Goal: Information Seeking & Learning: Learn about a topic

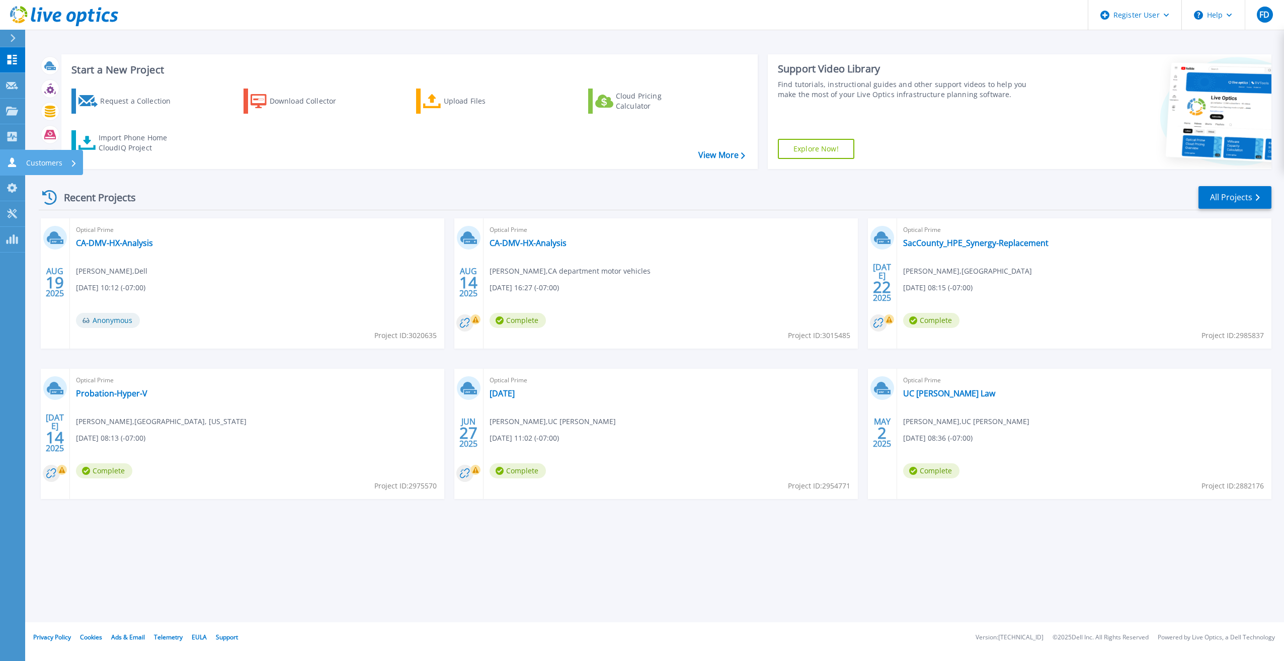
click at [5, 158] on link "Customers Customers" at bounding box center [12, 163] width 25 height 26
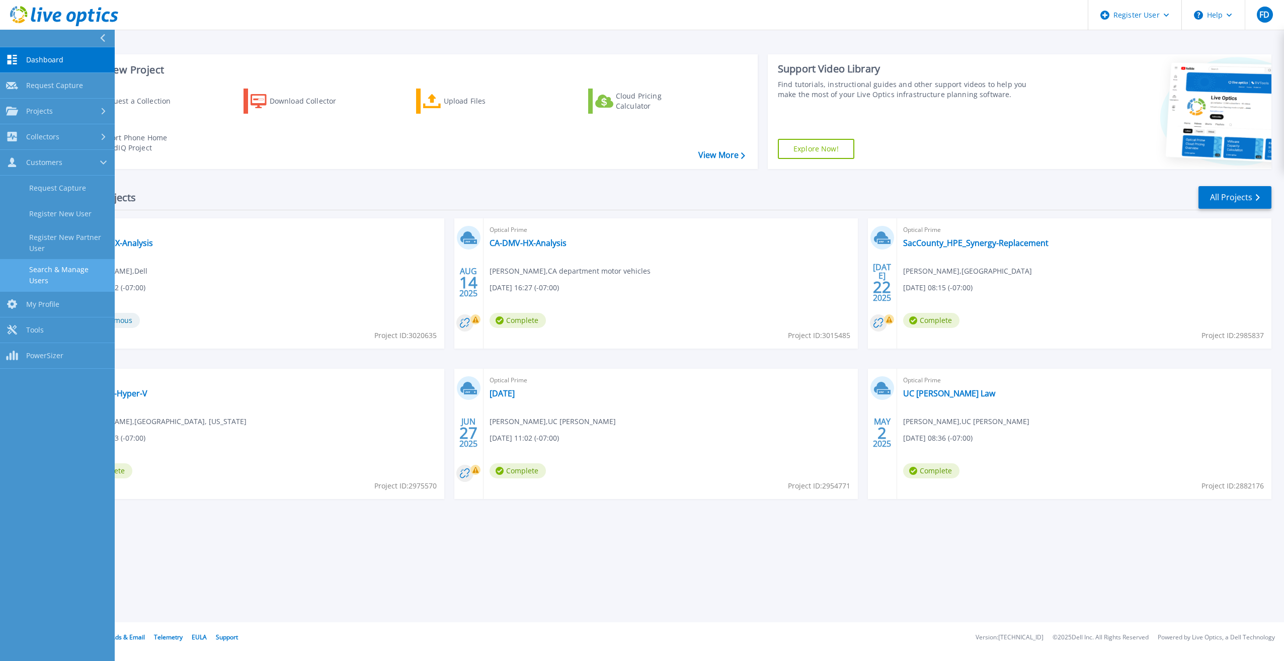
click at [51, 273] on link "Search & Manage Users" at bounding box center [57, 275] width 115 height 32
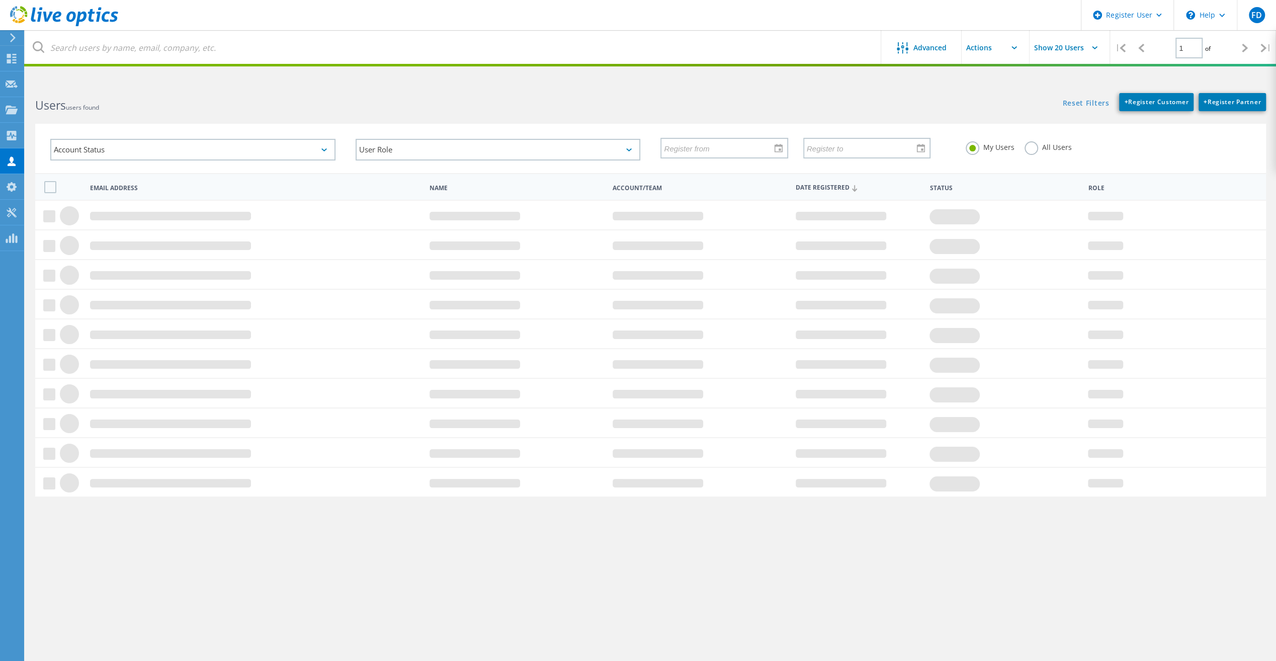
click at [1046, 145] on label "All Users" at bounding box center [1047, 146] width 47 height 10
click at [0, 0] on input "All Users" at bounding box center [0, 0] width 0 height 0
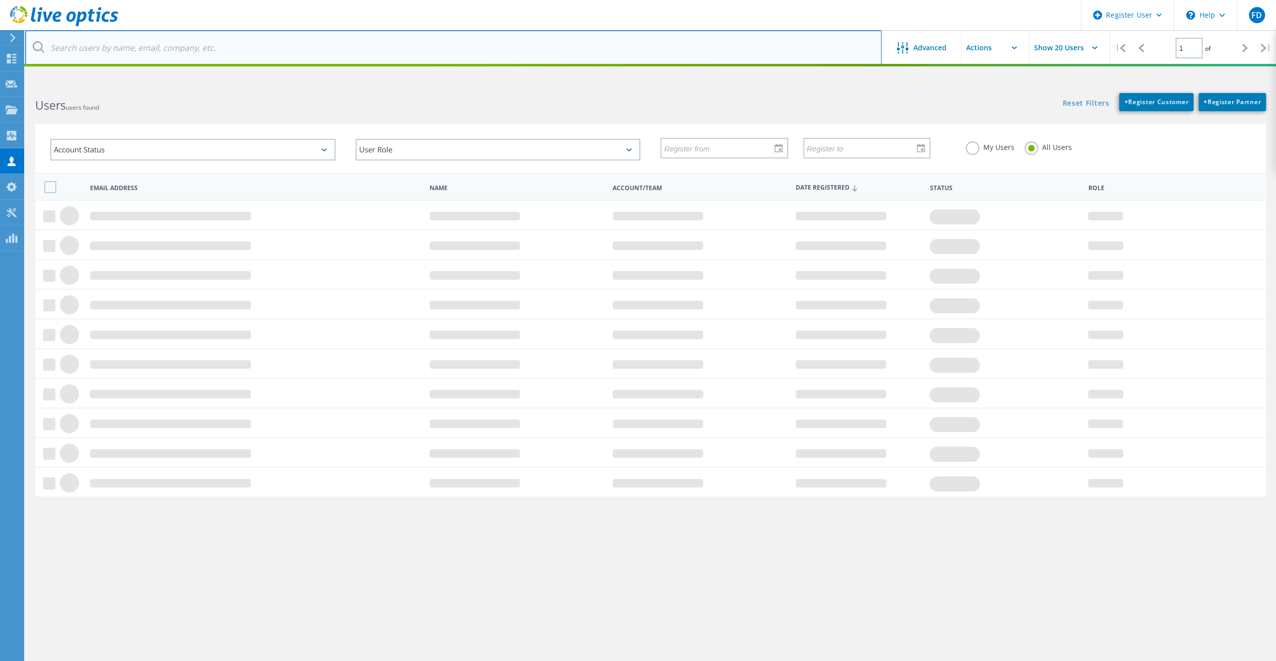
click at [725, 49] on input "text" at bounding box center [453, 47] width 857 height 35
paste input "[PERSON_NAME][EMAIL_ADDRESS][PERSON_NAME][DOMAIN_NAME]"
type input "[PERSON_NAME][EMAIL_ADDRESS][PERSON_NAME][DOMAIN_NAME]"
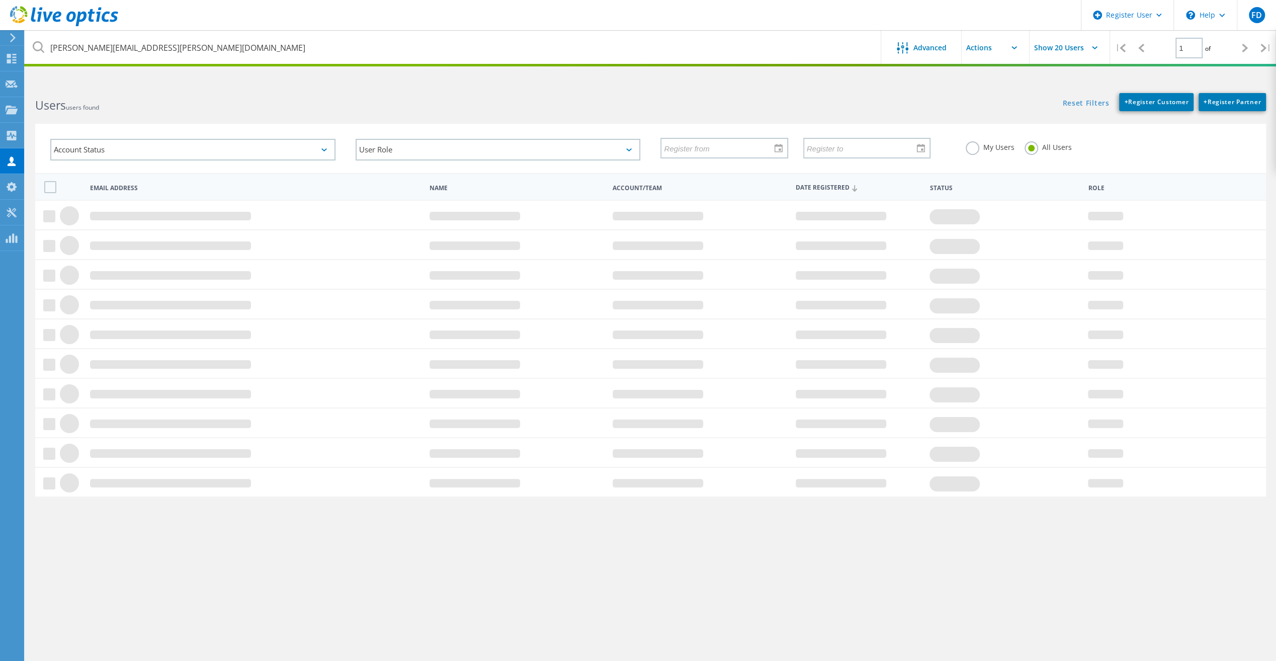
click at [695, 98] on div "Reset Filters + Register Customer + Register Partner Show Filters" at bounding box center [962, 97] width 625 height 28
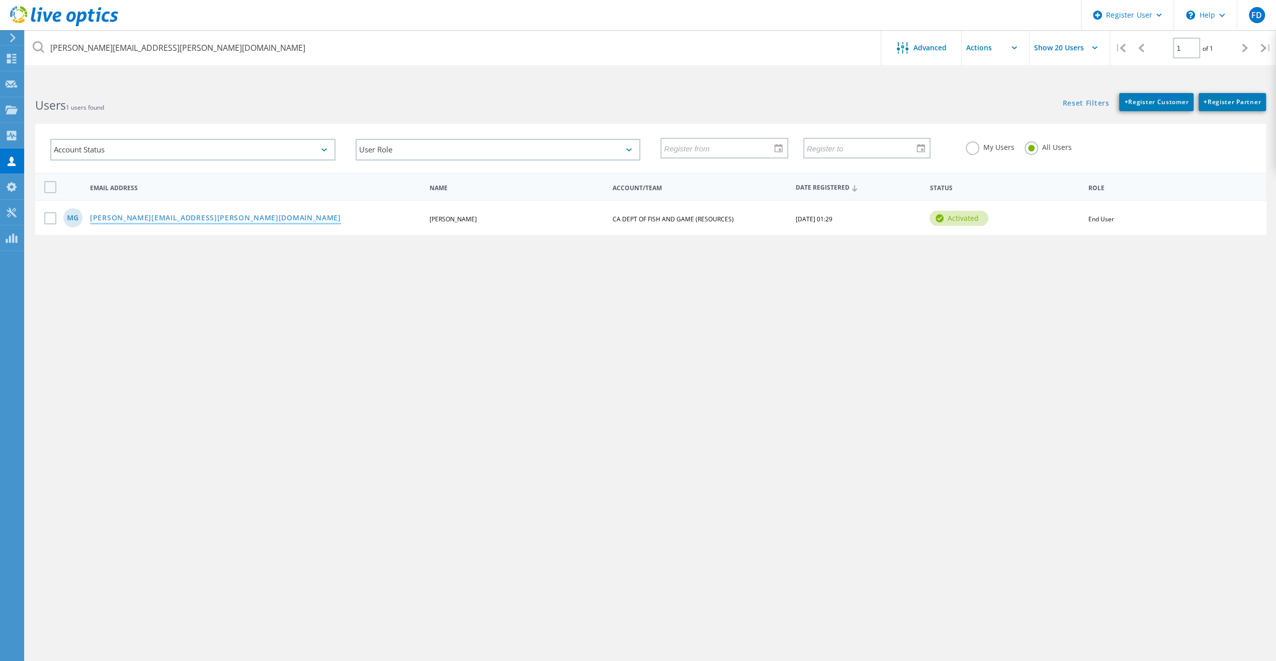
click at [190, 221] on link "[PERSON_NAME][EMAIL_ADDRESS][PERSON_NAME][DOMAIN_NAME]" at bounding box center [215, 218] width 251 height 9
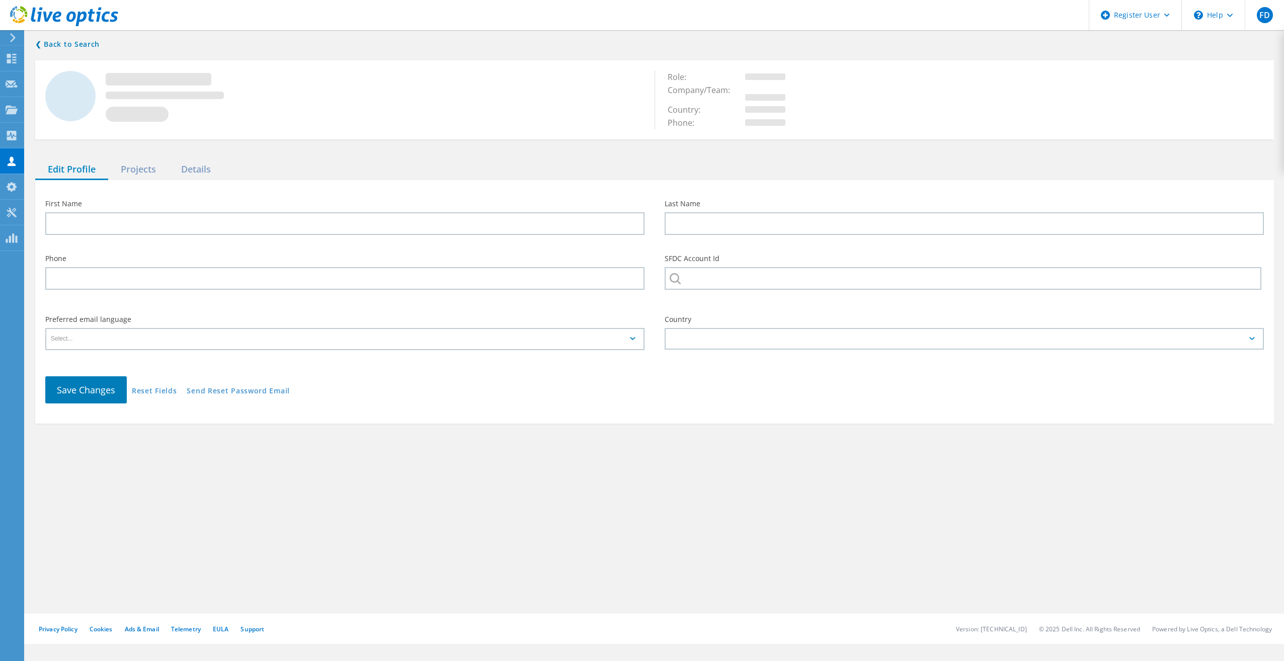
type input "Michael"
type input "Guddal"
type input "CA DEPT OF FISH AND GAME (RESOURCES)"
type input "English"
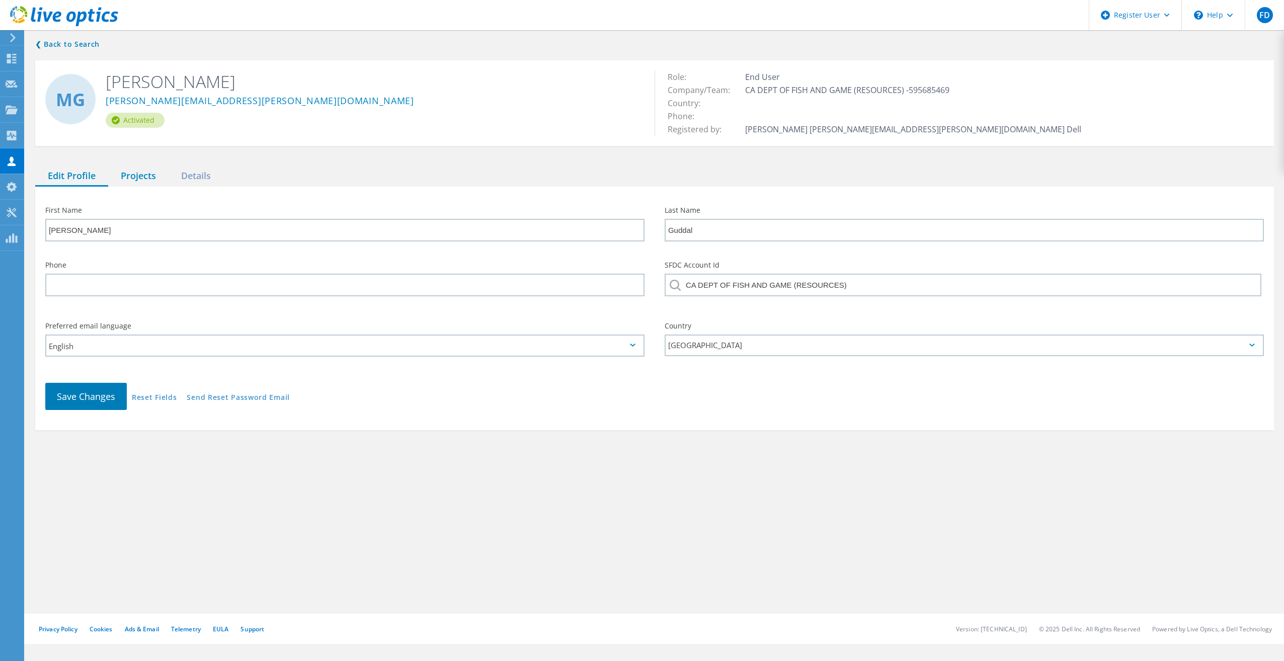
click at [143, 176] on div "Projects" at bounding box center [138, 176] width 60 height 21
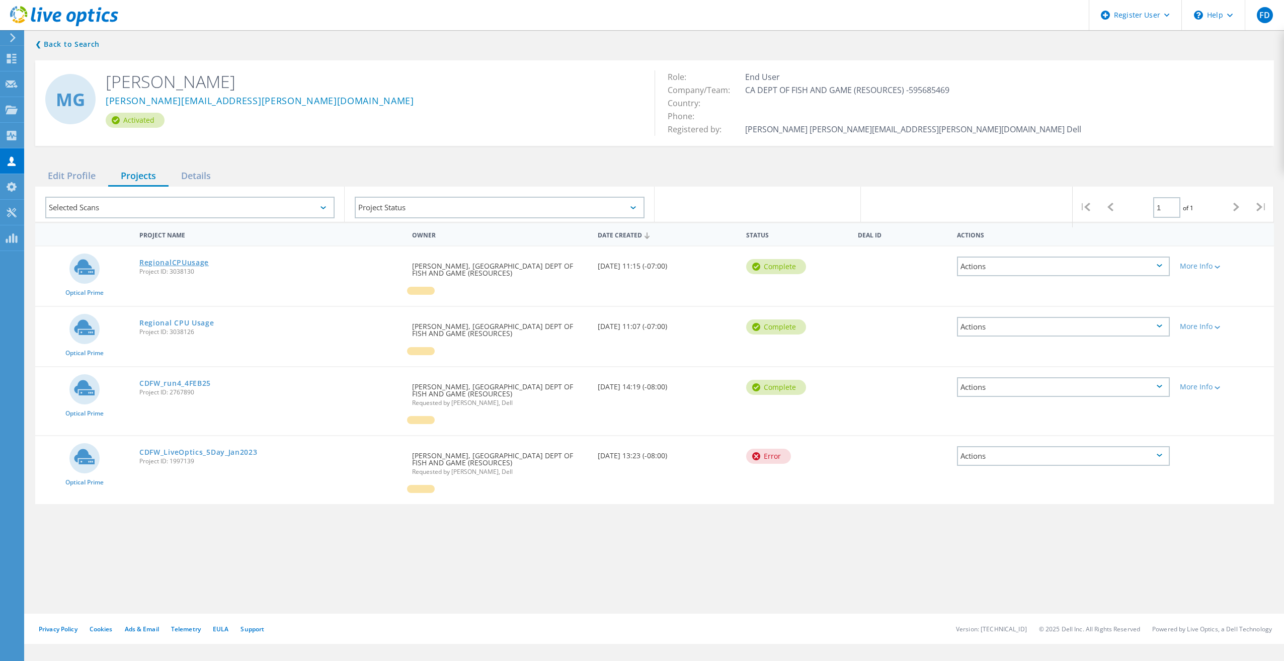
click at [180, 261] on link "RegionalCPUusage" at bounding box center [173, 262] width 69 height 7
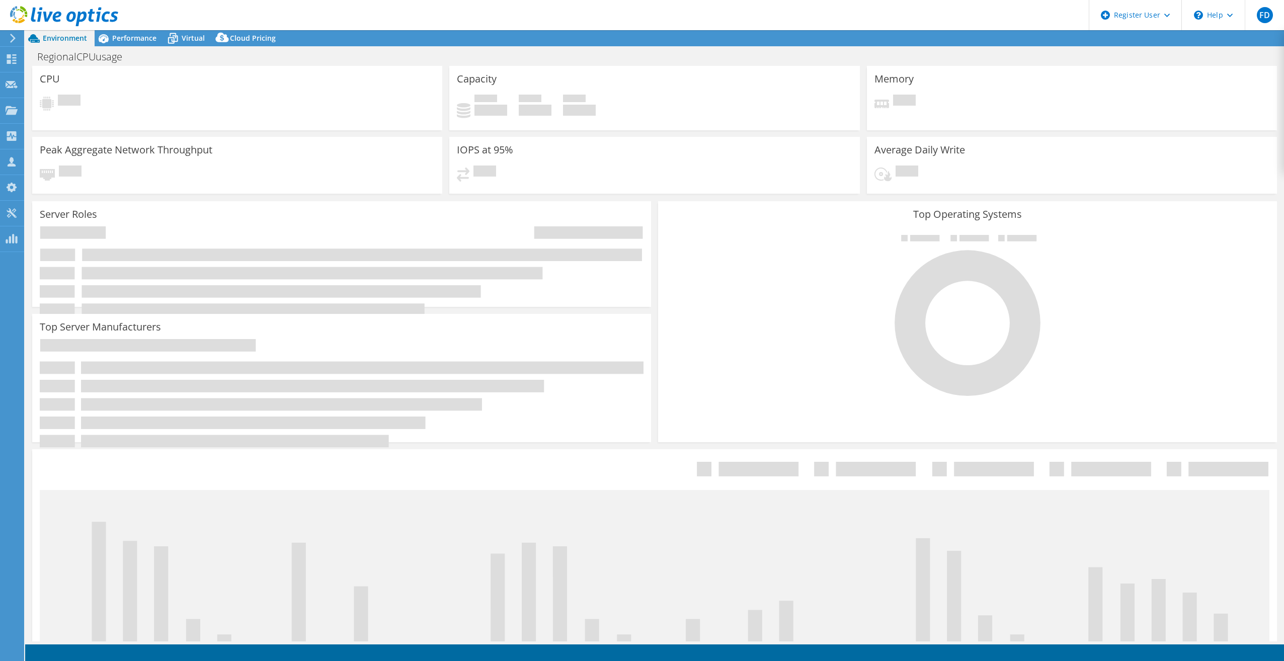
select select "USD"
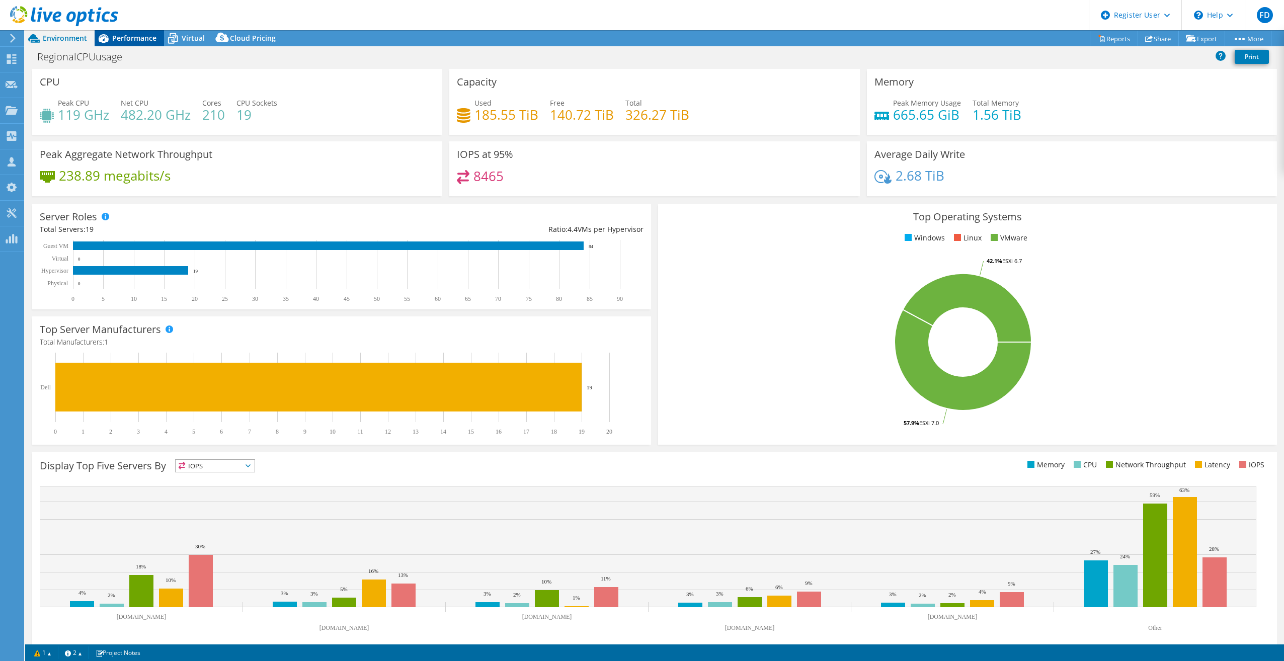
click at [141, 37] on span "Performance" at bounding box center [134, 38] width 44 height 10
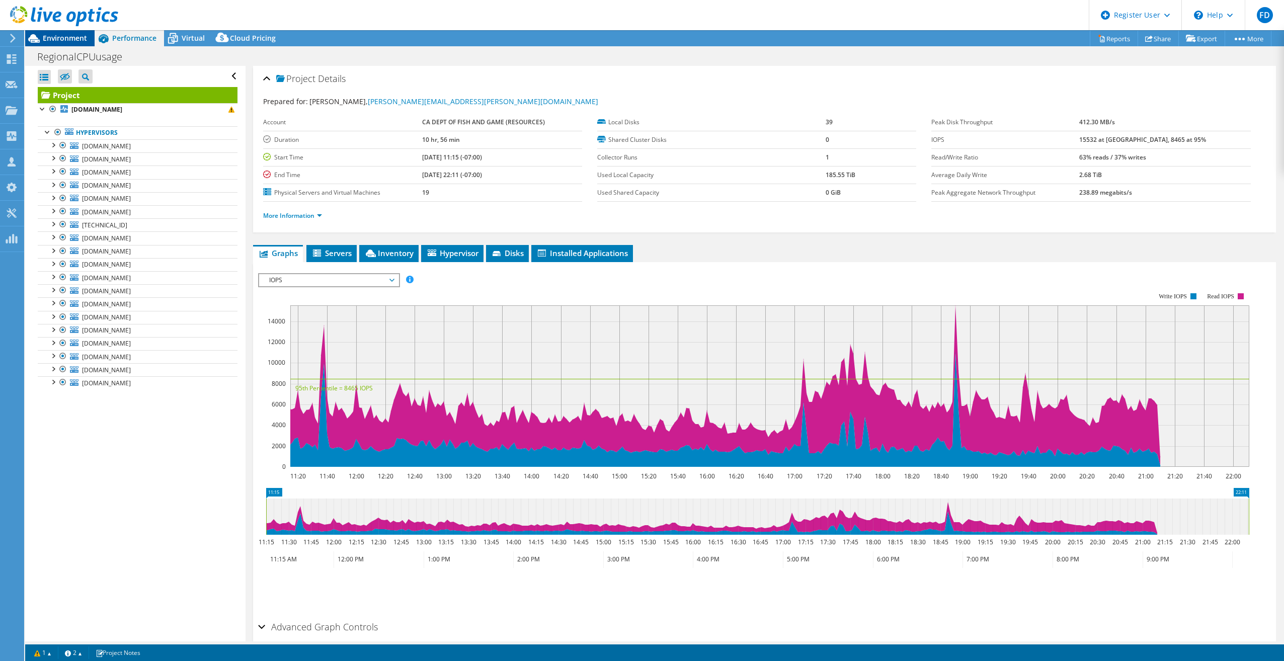
click at [76, 42] on span "Environment" at bounding box center [65, 38] width 44 height 10
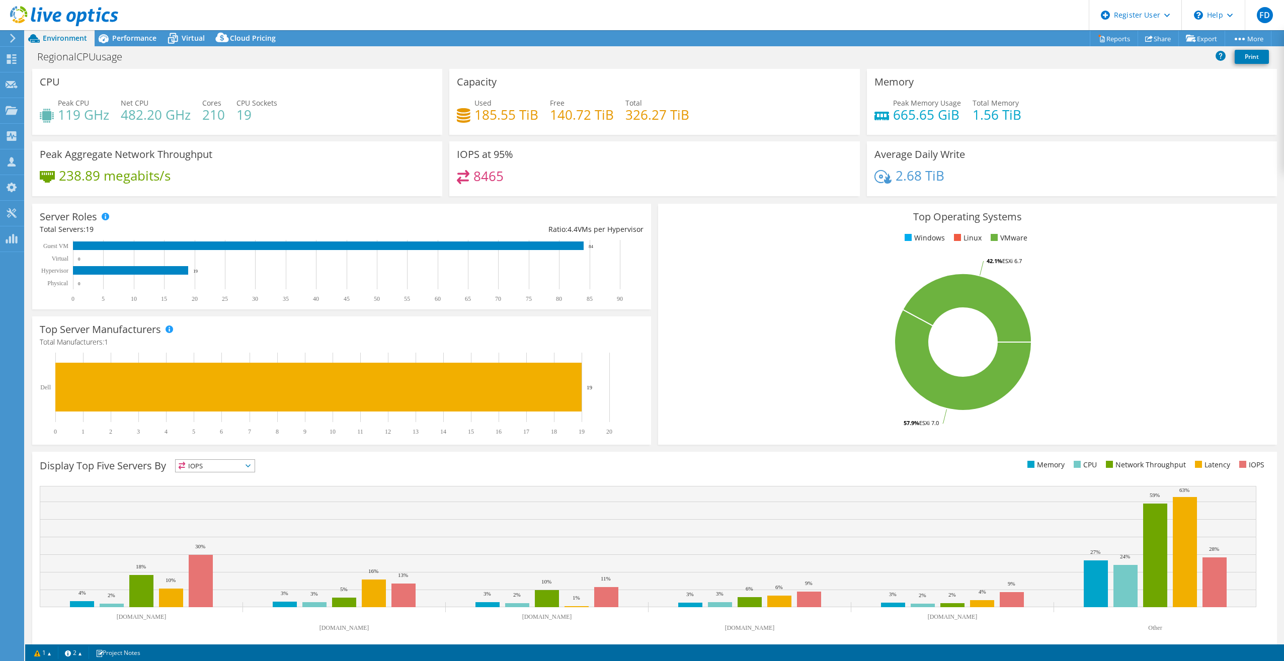
click at [783, 63] on div "RegionalCPUusage Print" at bounding box center [654, 56] width 1258 height 19
click at [114, 34] on span "Performance" at bounding box center [134, 38] width 44 height 10
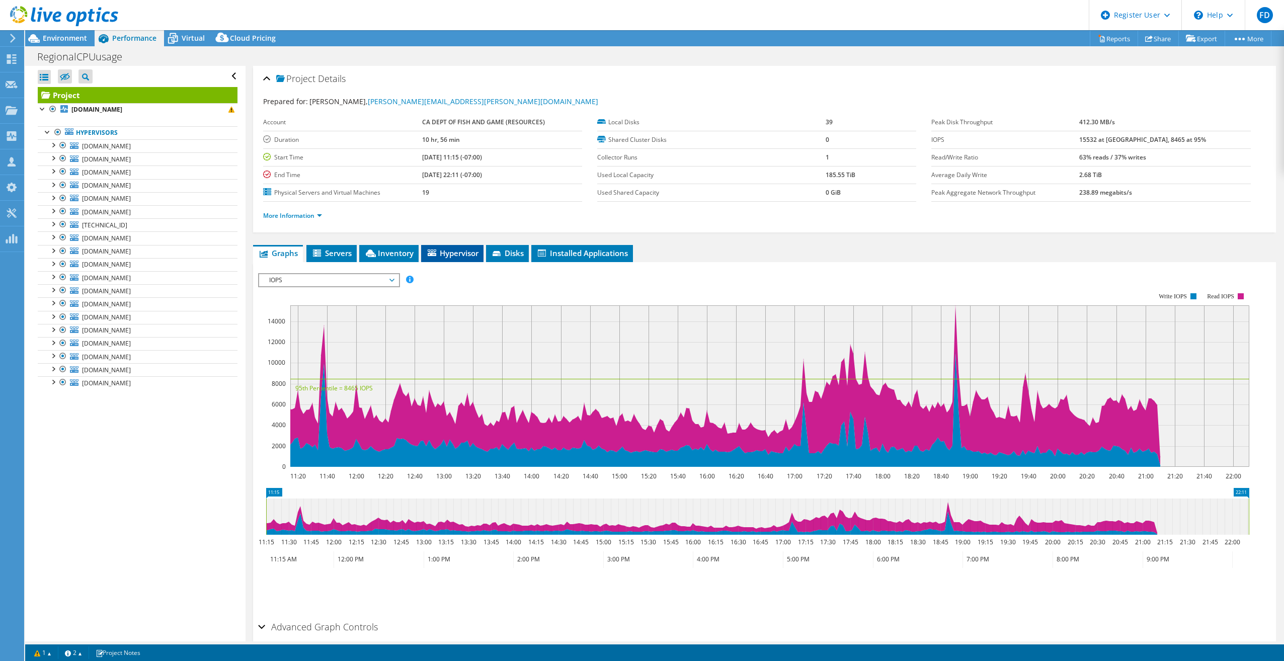
click at [432, 249] on icon at bounding box center [431, 252] width 9 height 7
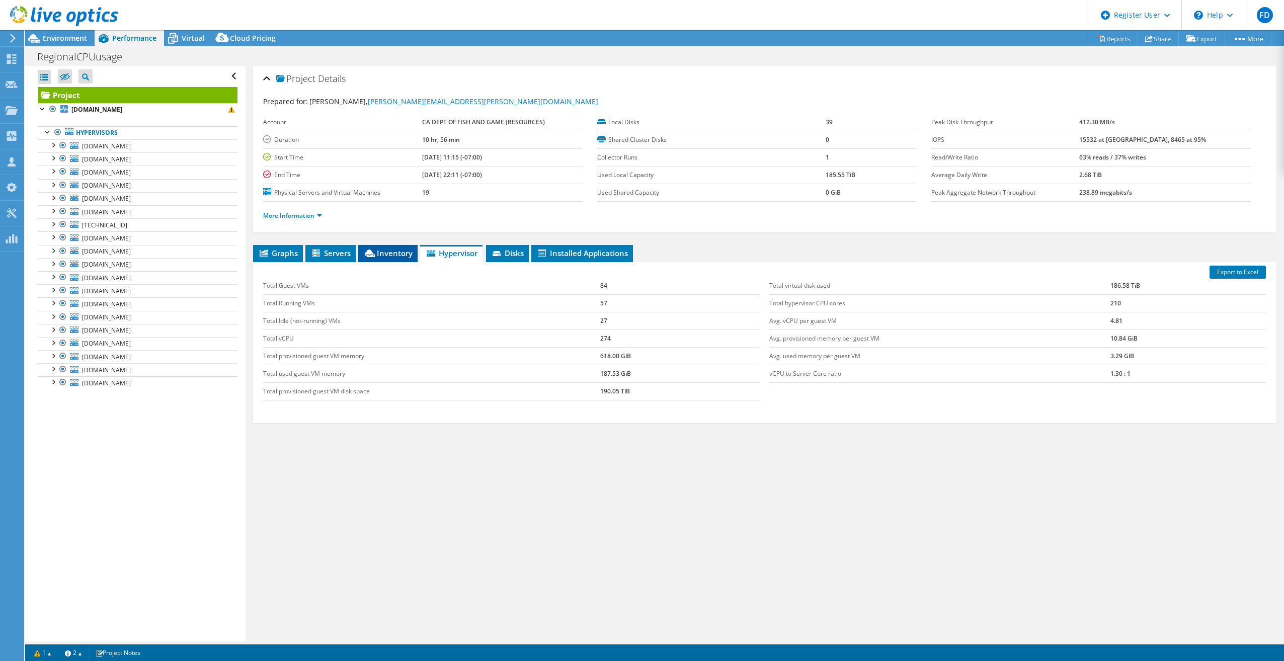
click at [396, 255] on span "Inventory" at bounding box center [387, 253] width 49 height 10
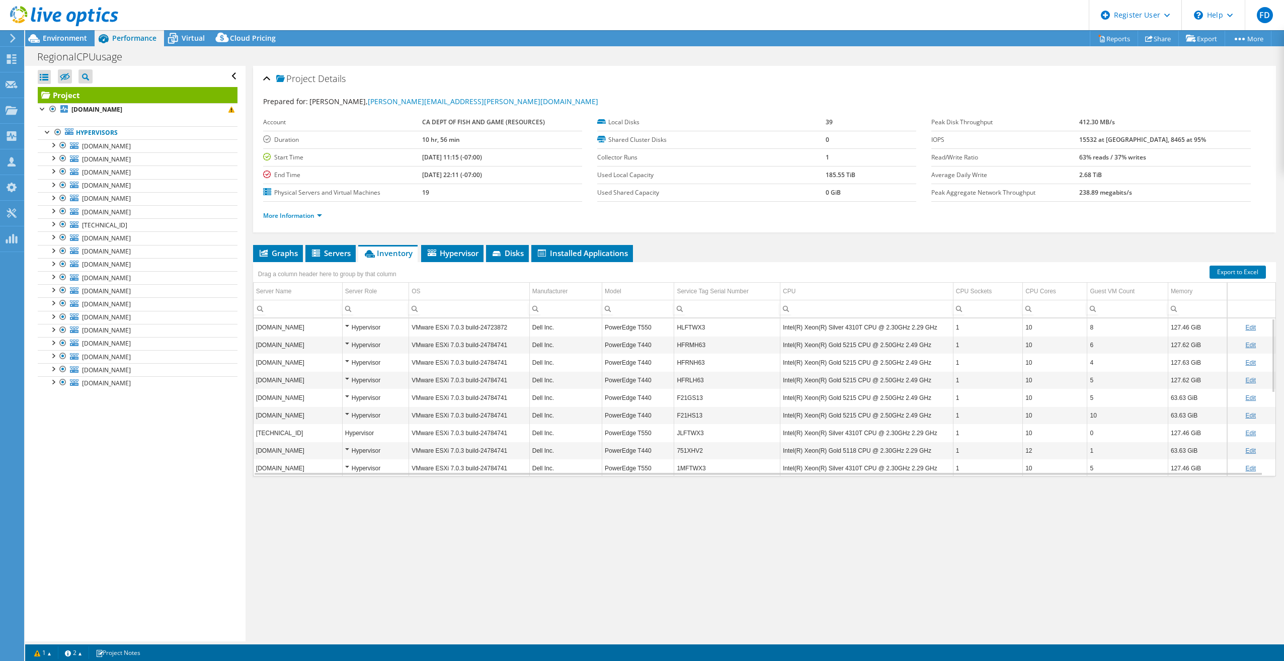
click at [594, 496] on div "Project Details Prepared for: [PERSON_NAME], [PERSON_NAME][EMAIL_ADDRESS][PERSO…" at bounding box center [764, 353] width 1038 height 575
click at [78, 41] on span "Environment" at bounding box center [65, 38] width 44 height 10
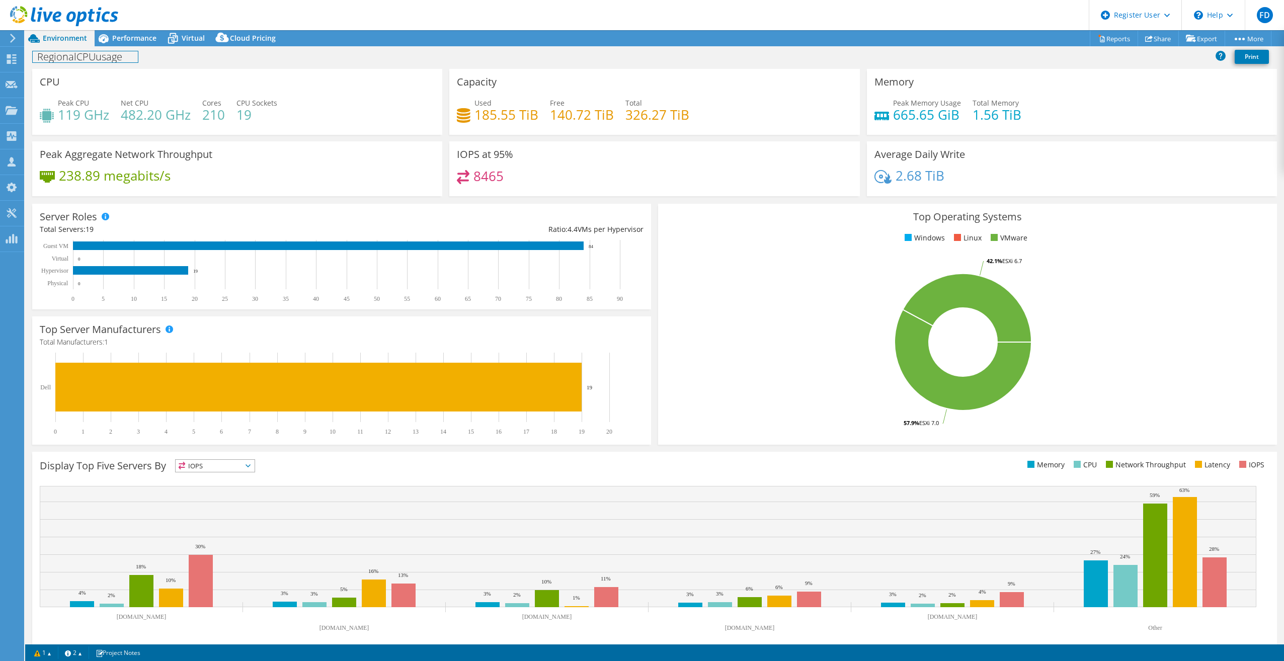
drag, startPoint x: 81, startPoint y: 39, endPoint x: 81, endPoint y: 53, distance: 14.1
click at [74, 57] on h1 "RegionalCPUusage" at bounding box center [85, 56] width 105 height 11
click at [140, 38] on span "Performance" at bounding box center [134, 38] width 44 height 10
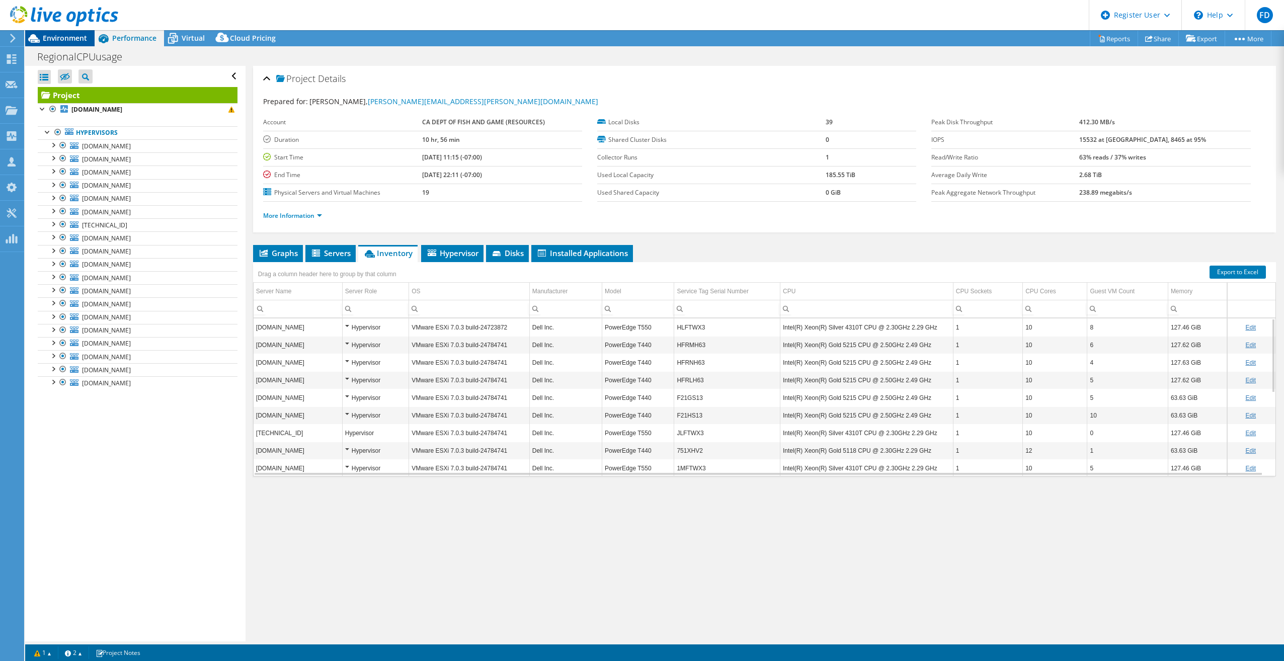
click at [56, 42] on span "Environment" at bounding box center [65, 38] width 44 height 10
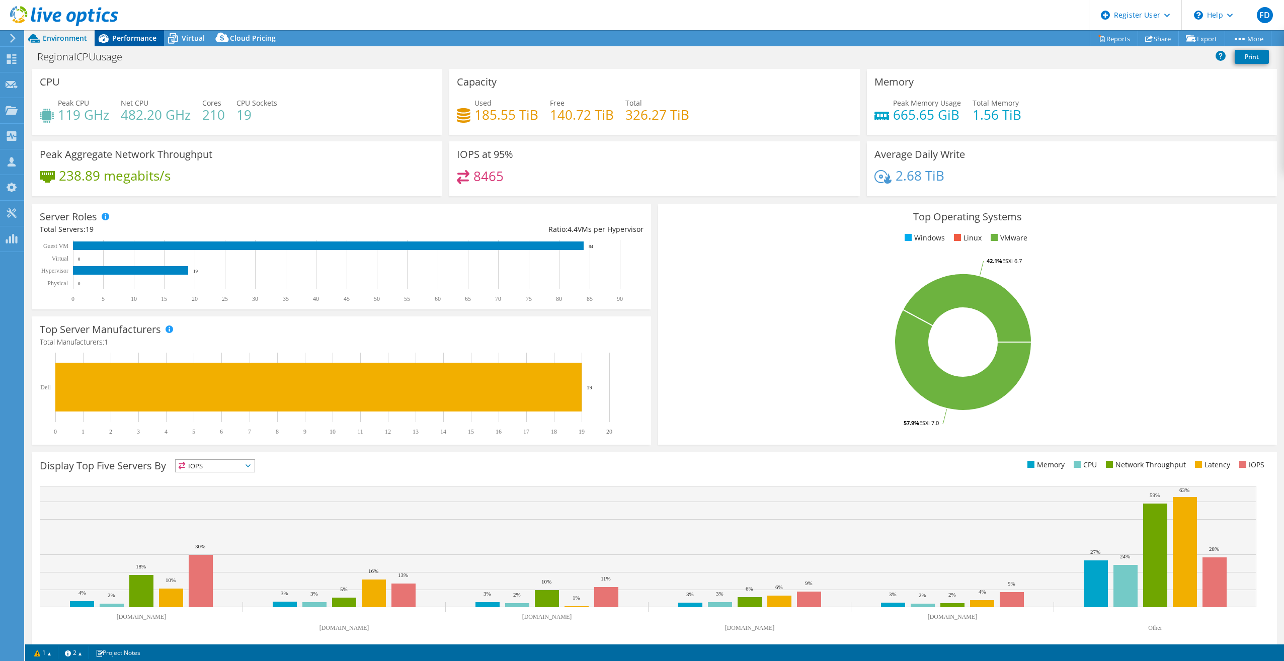
click at [109, 36] on icon at bounding box center [104, 39] width 18 height 18
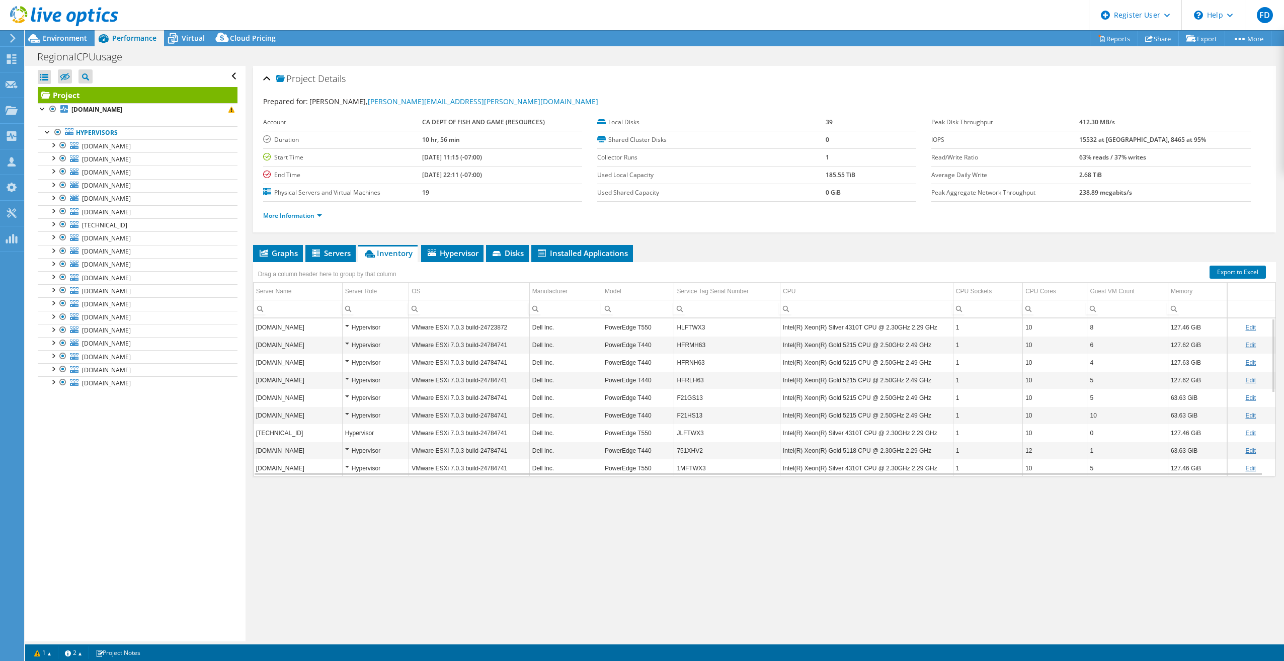
click at [586, 503] on div "Project Details Prepared for: [PERSON_NAME], [PERSON_NAME][EMAIL_ADDRESS][PERSO…" at bounding box center [764, 353] width 1038 height 575
click at [81, 37] on span "Environment" at bounding box center [65, 38] width 44 height 10
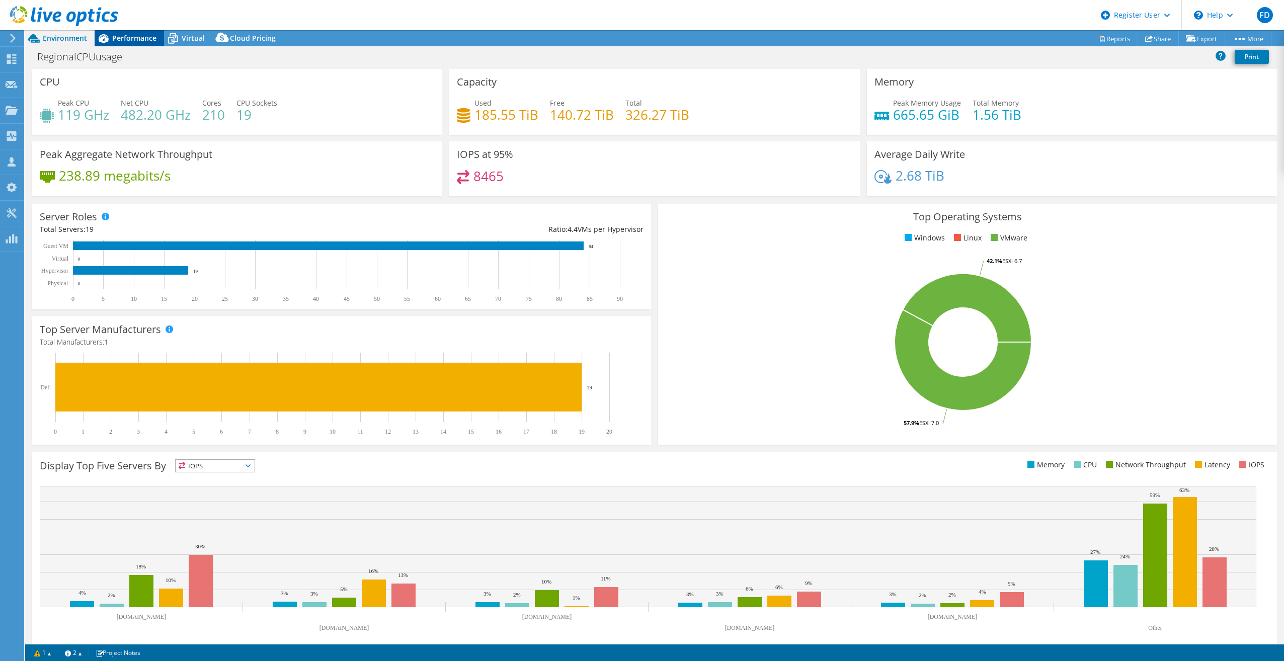
click at [143, 39] on span "Performance" at bounding box center [134, 38] width 44 height 10
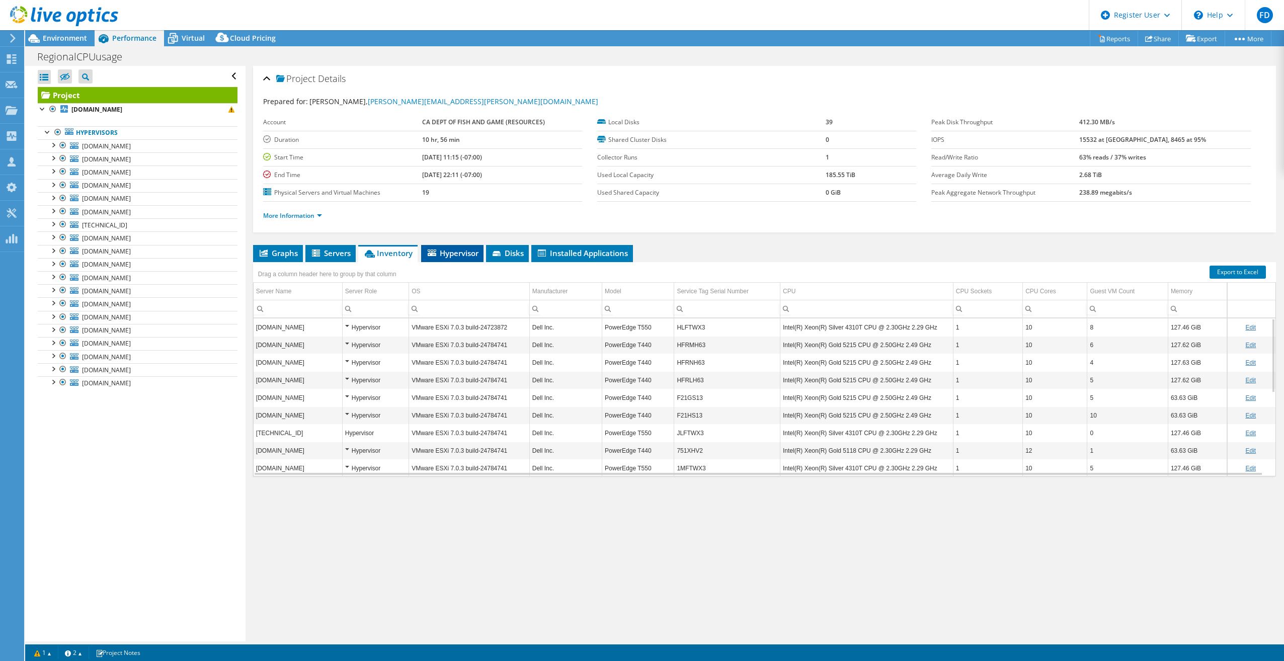
click at [478, 248] on span "Hypervisor" at bounding box center [452, 253] width 52 height 10
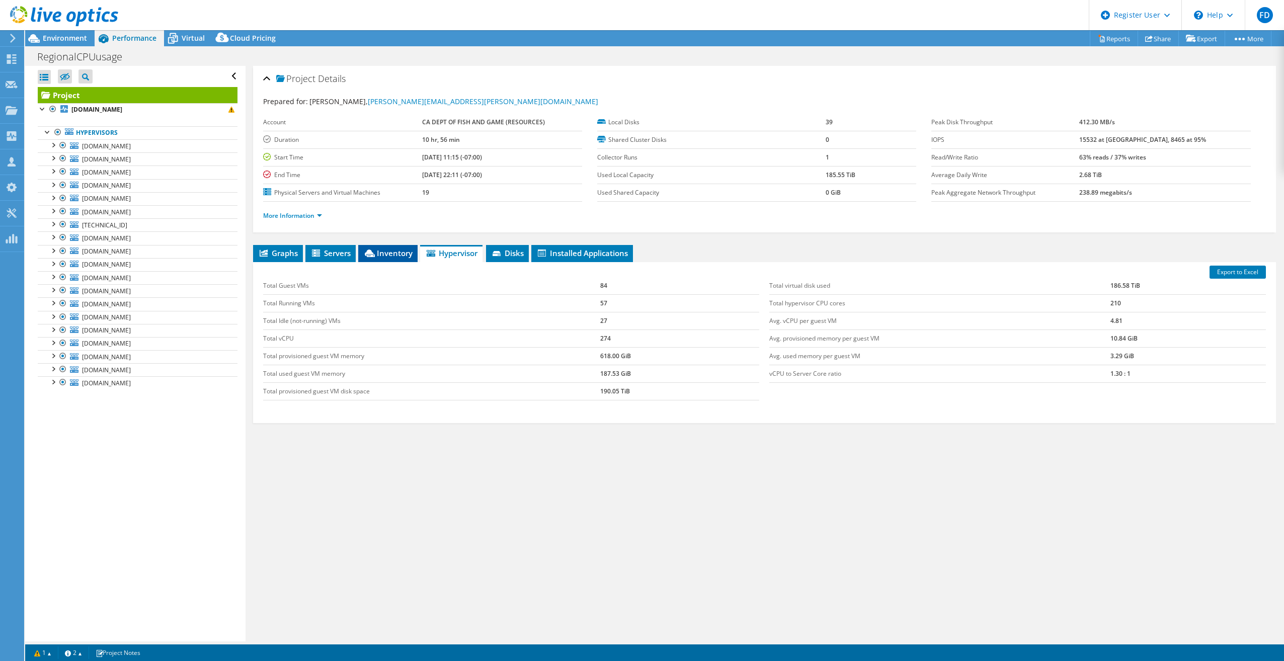
click at [406, 249] on span "Inventory" at bounding box center [387, 253] width 49 height 10
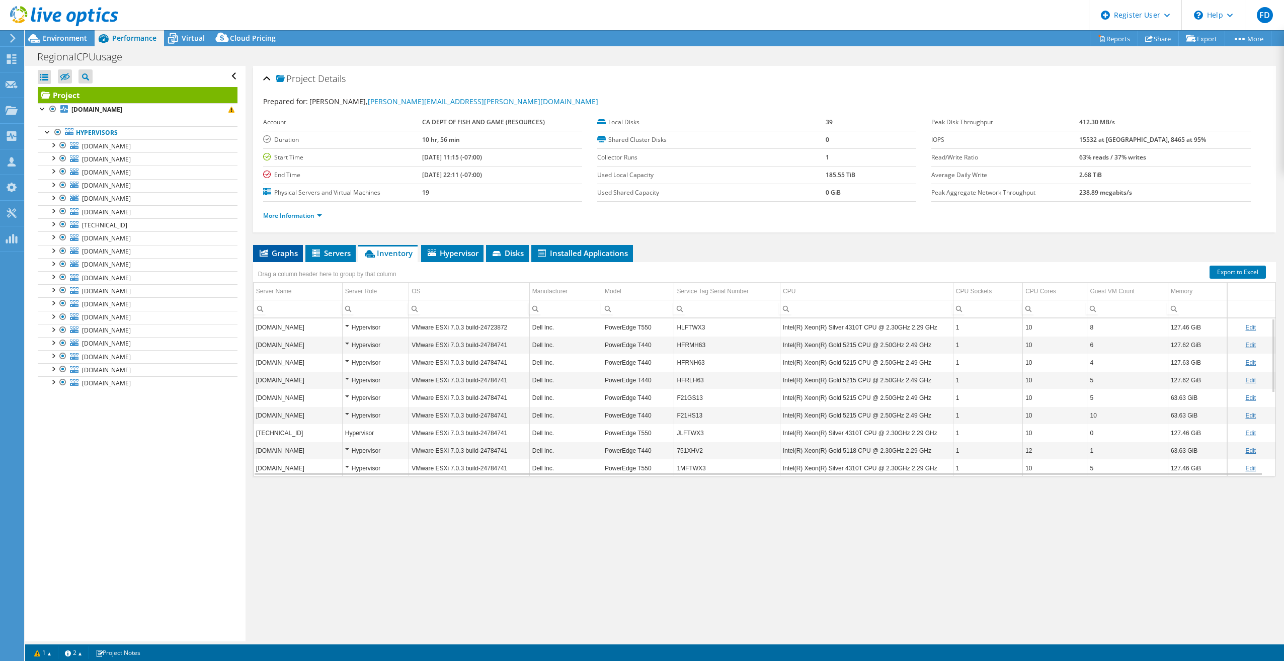
click at [280, 249] on span "Graphs" at bounding box center [278, 253] width 40 height 10
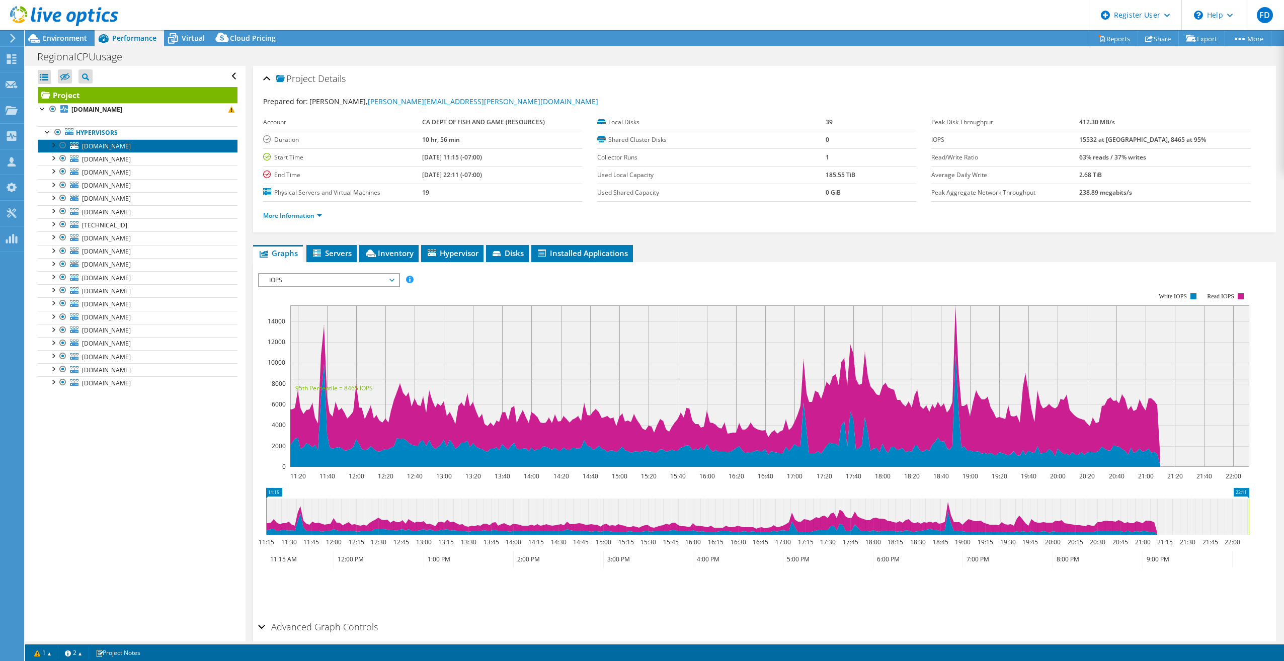
click at [159, 143] on link "[DOMAIN_NAME]" at bounding box center [138, 145] width 200 height 13
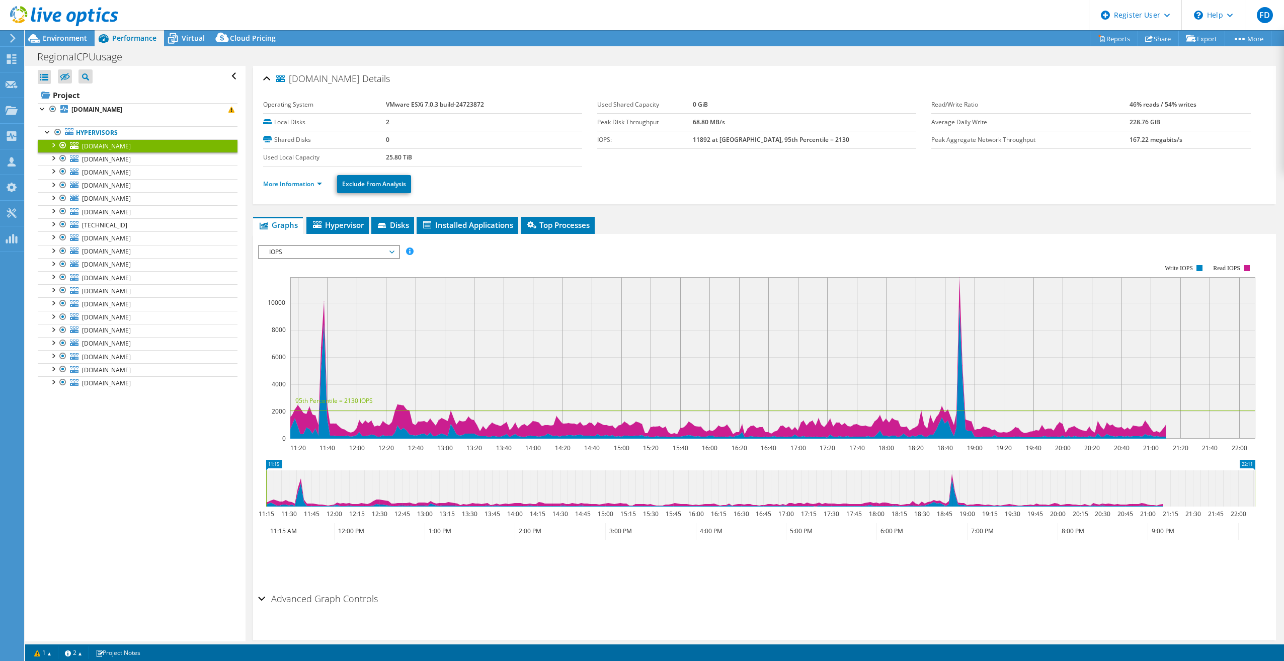
click at [325, 249] on span "IOPS" at bounding box center [328, 252] width 129 height 12
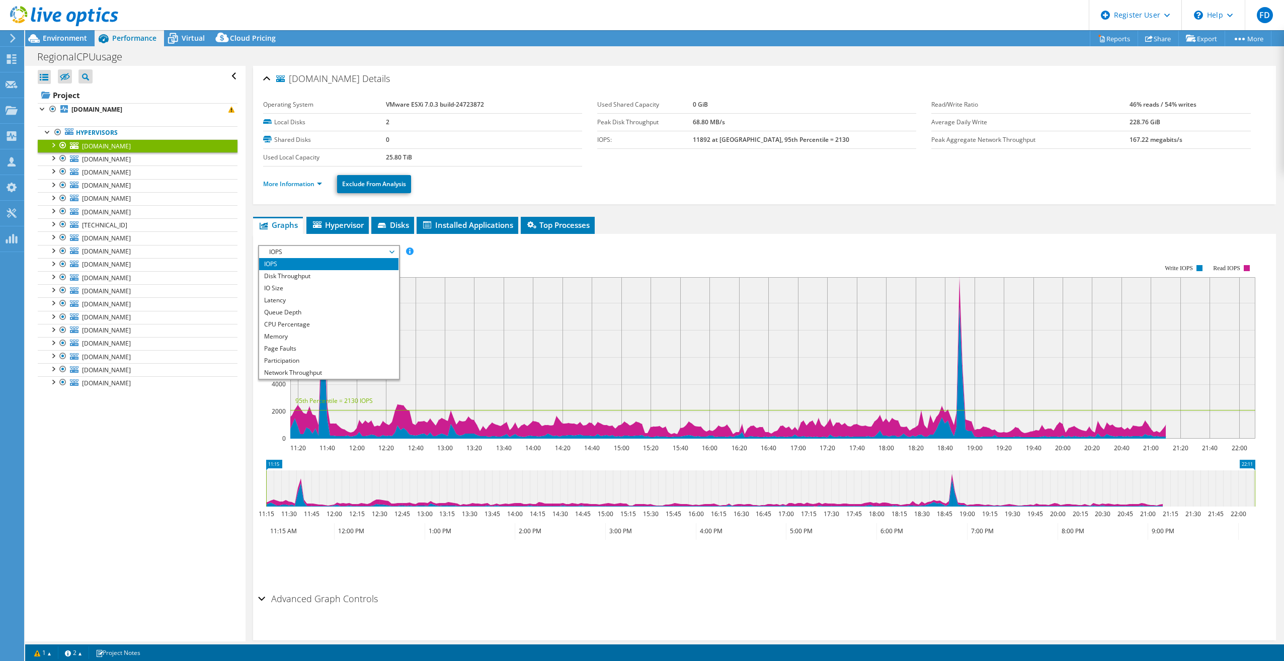
click at [334, 318] on li "CPU Percentage" at bounding box center [328, 324] width 139 height 12
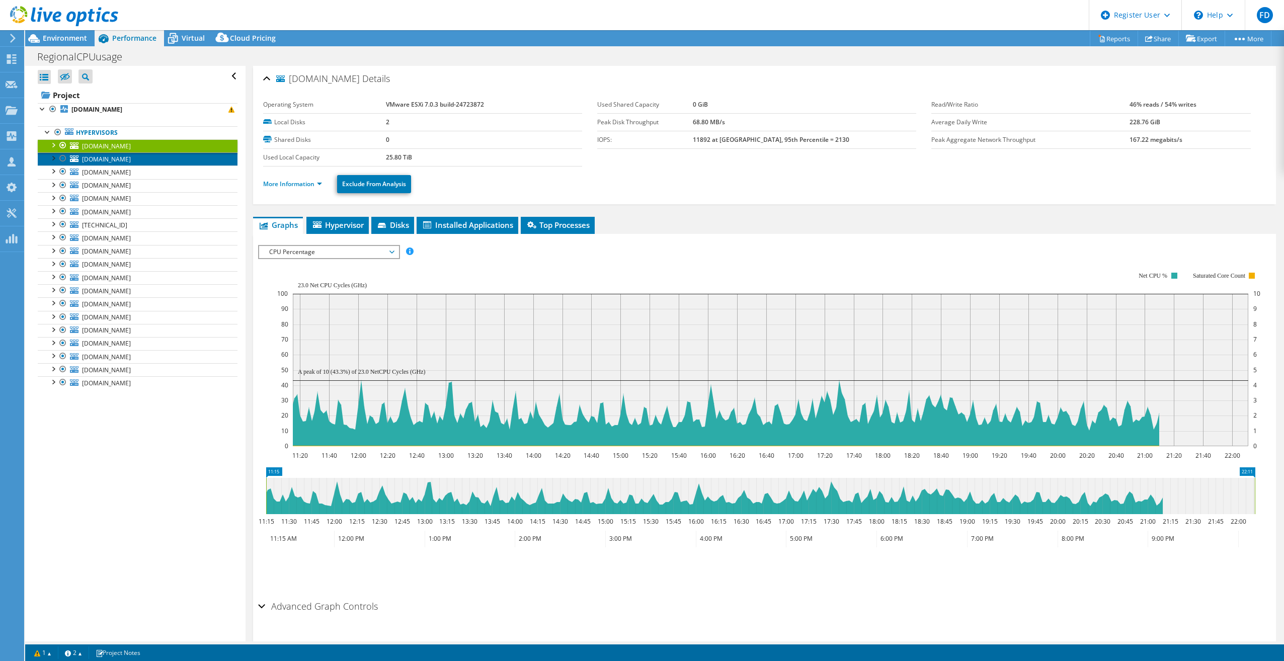
click at [145, 156] on link "[DOMAIN_NAME]" at bounding box center [138, 158] width 200 height 13
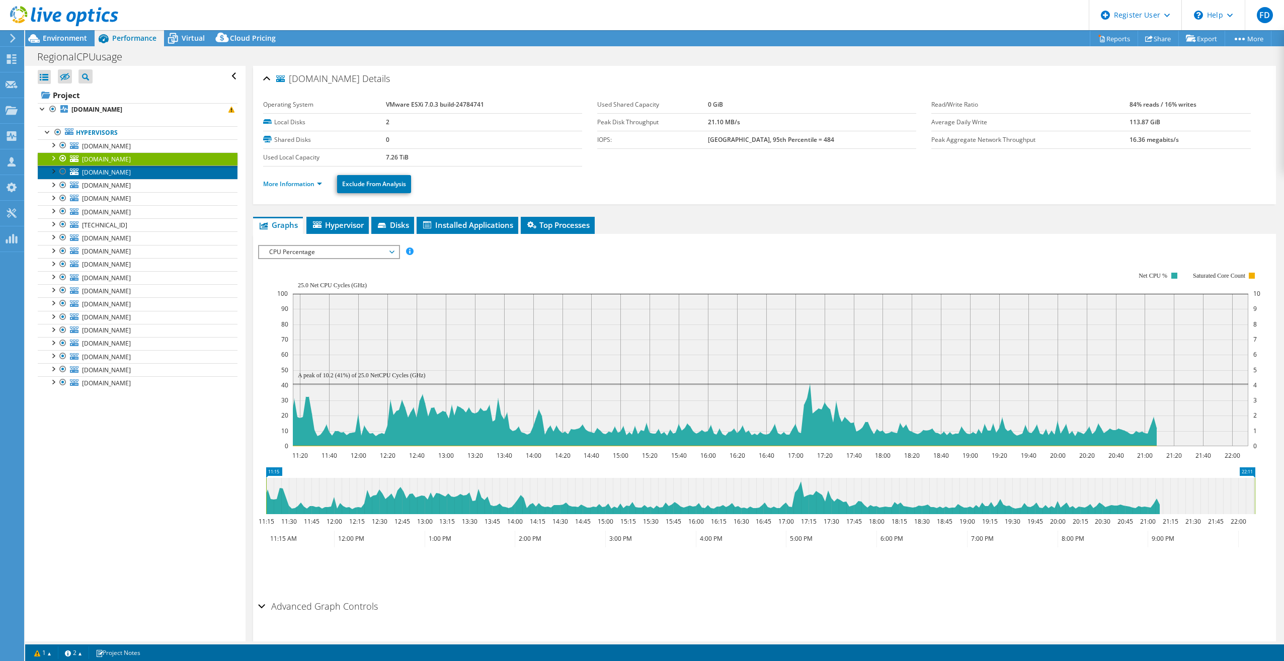
click at [146, 174] on link "[DOMAIN_NAME]" at bounding box center [138, 171] width 200 height 13
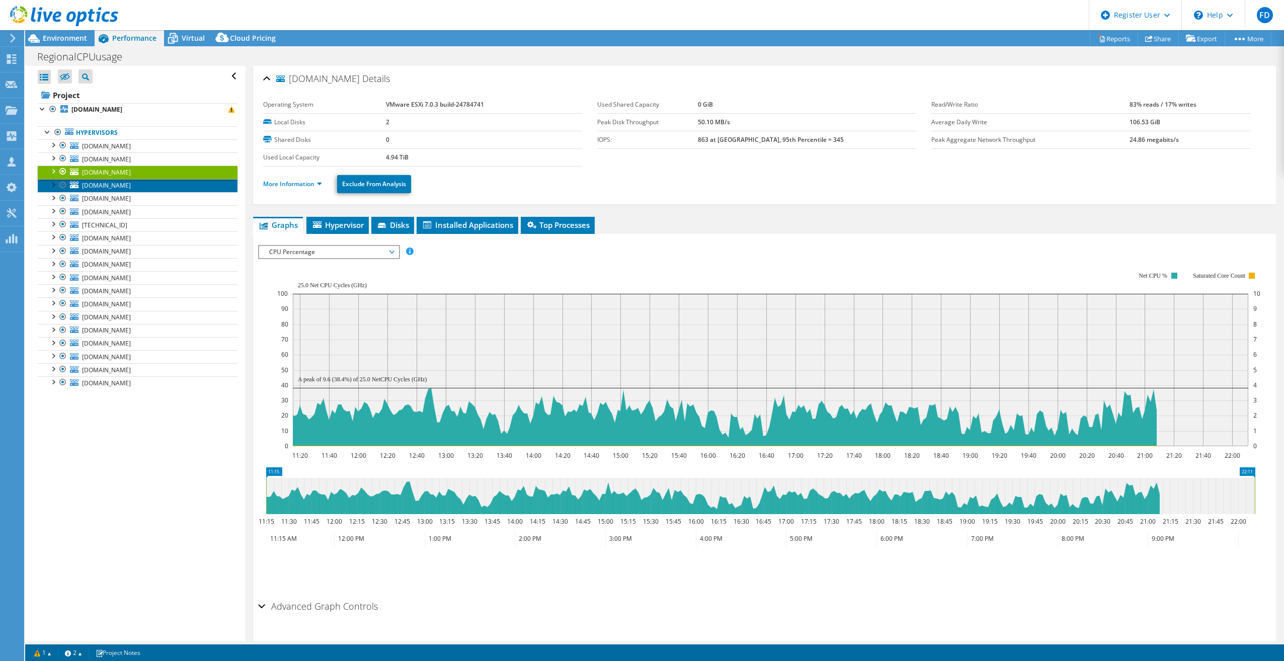
click at [148, 184] on link "[DOMAIN_NAME]" at bounding box center [138, 185] width 200 height 13
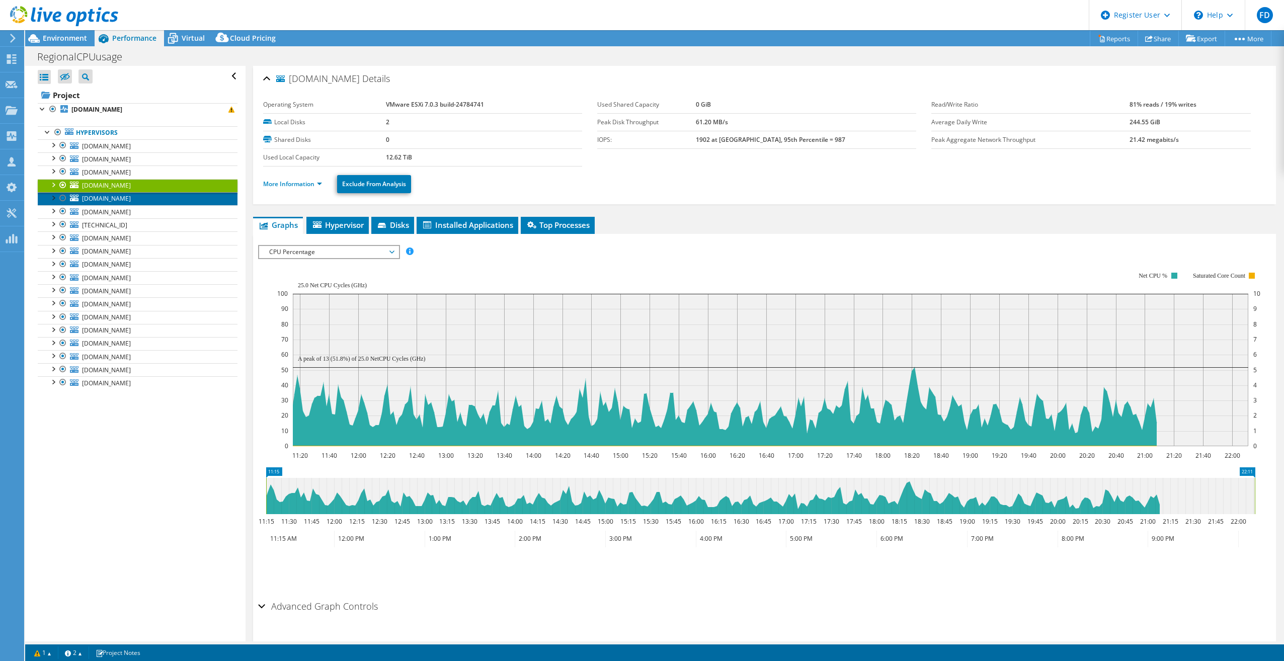
click at [131, 200] on span "[DOMAIN_NAME]" at bounding box center [106, 198] width 49 height 9
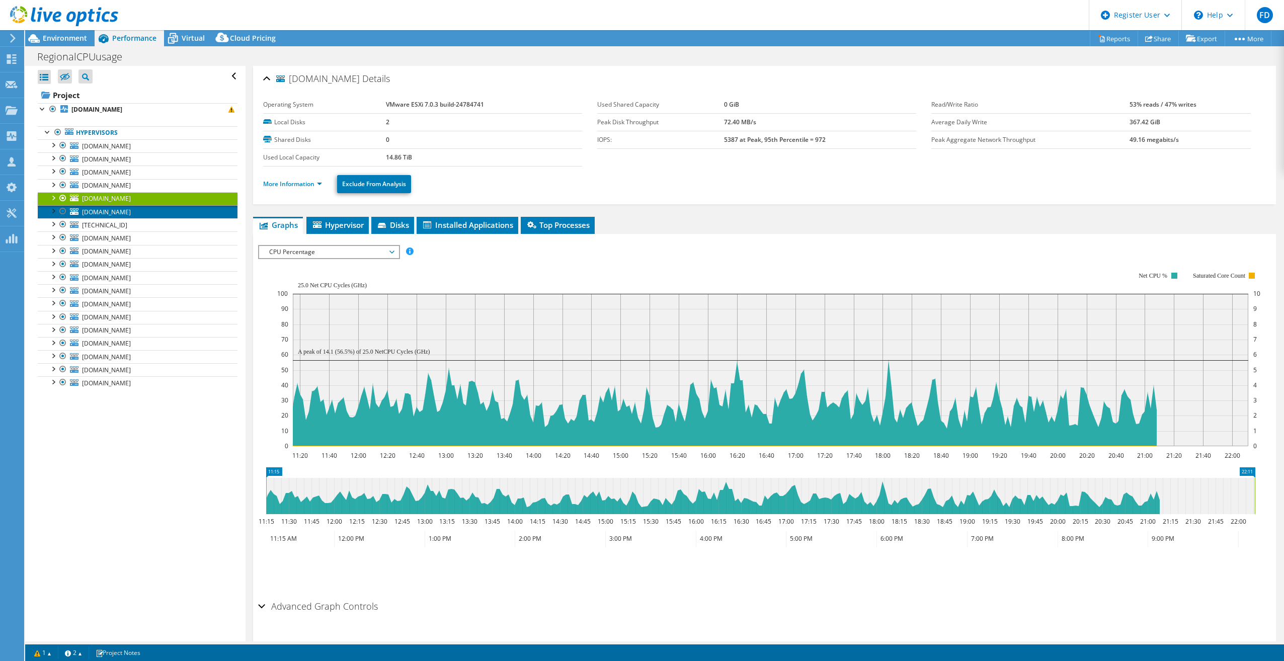
click at [148, 209] on link "[DOMAIN_NAME]" at bounding box center [138, 211] width 200 height 13
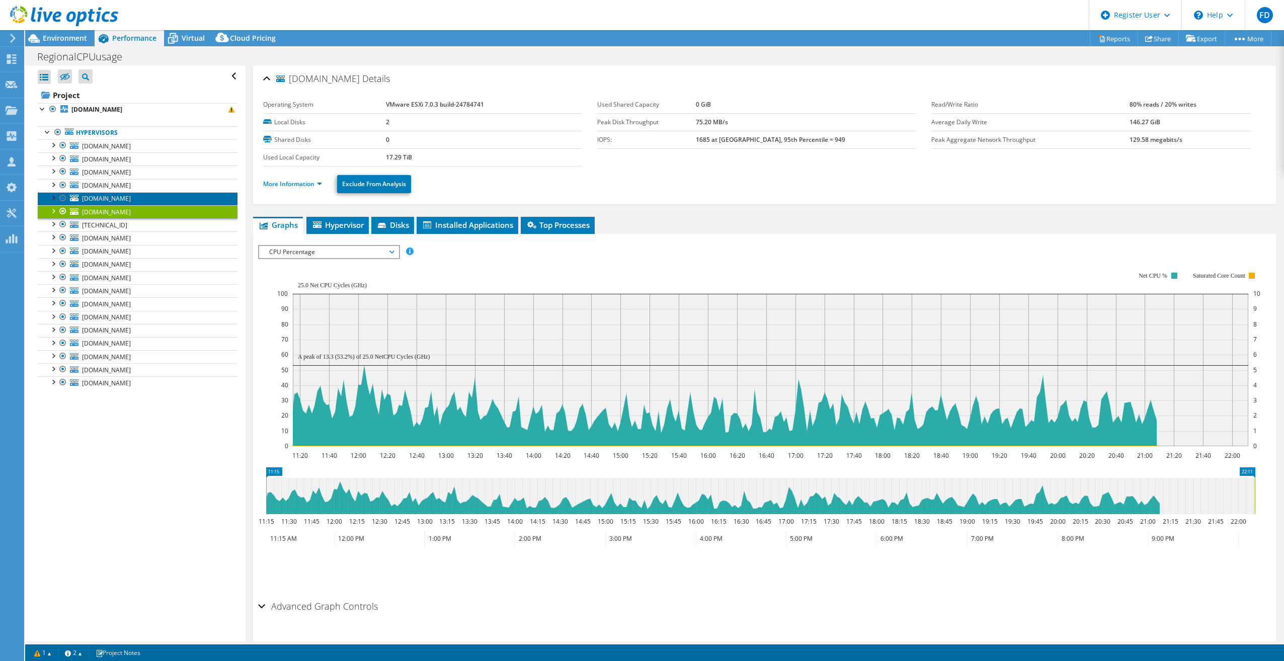
click at [153, 198] on link "[DOMAIN_NAME]" at bounding box center [138, 198] width 200 height 13
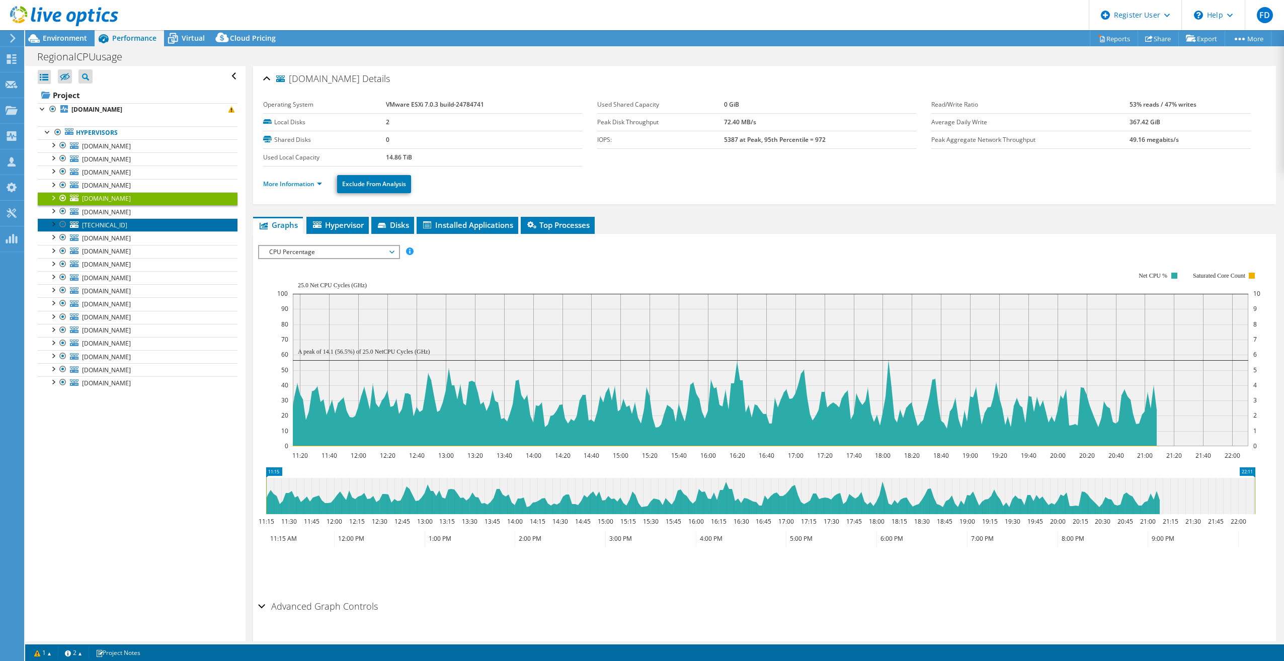
click at [148, 218] on link "[TECHNICAL_ID]" at bounding box center [138, 224] width 200 height 13
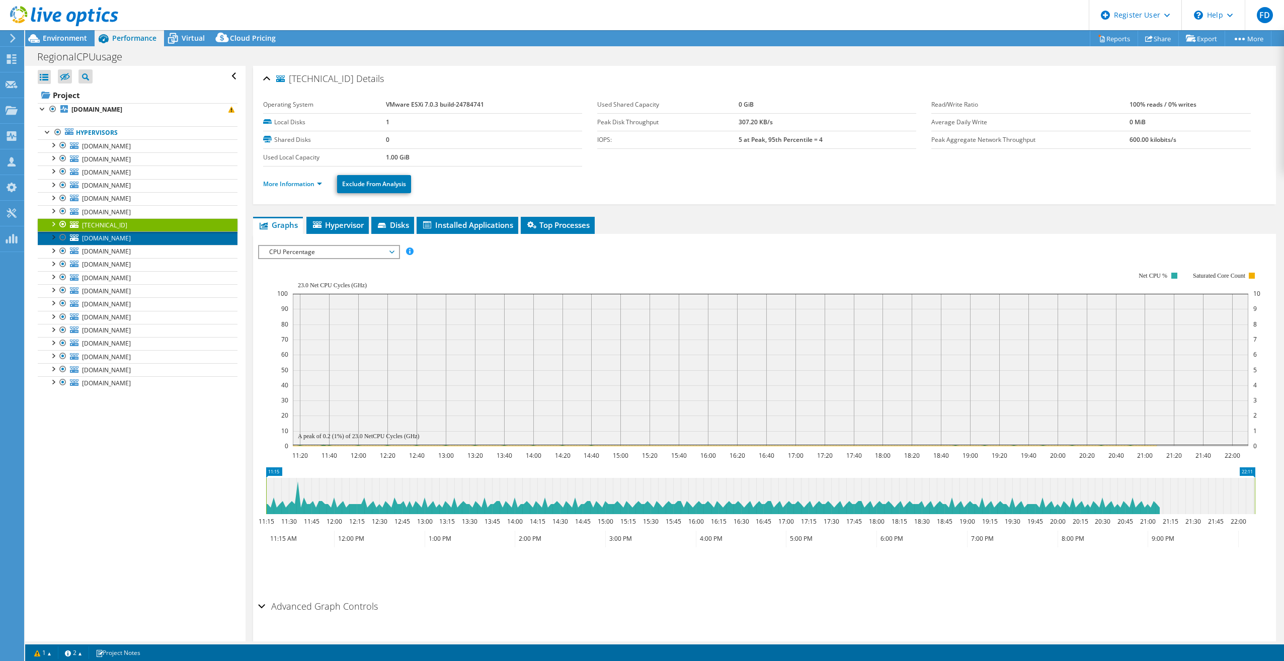
click at [146, 236] on link "[DOMAIN_NAME]" at bounding box center [138, 237] width 200 height 13
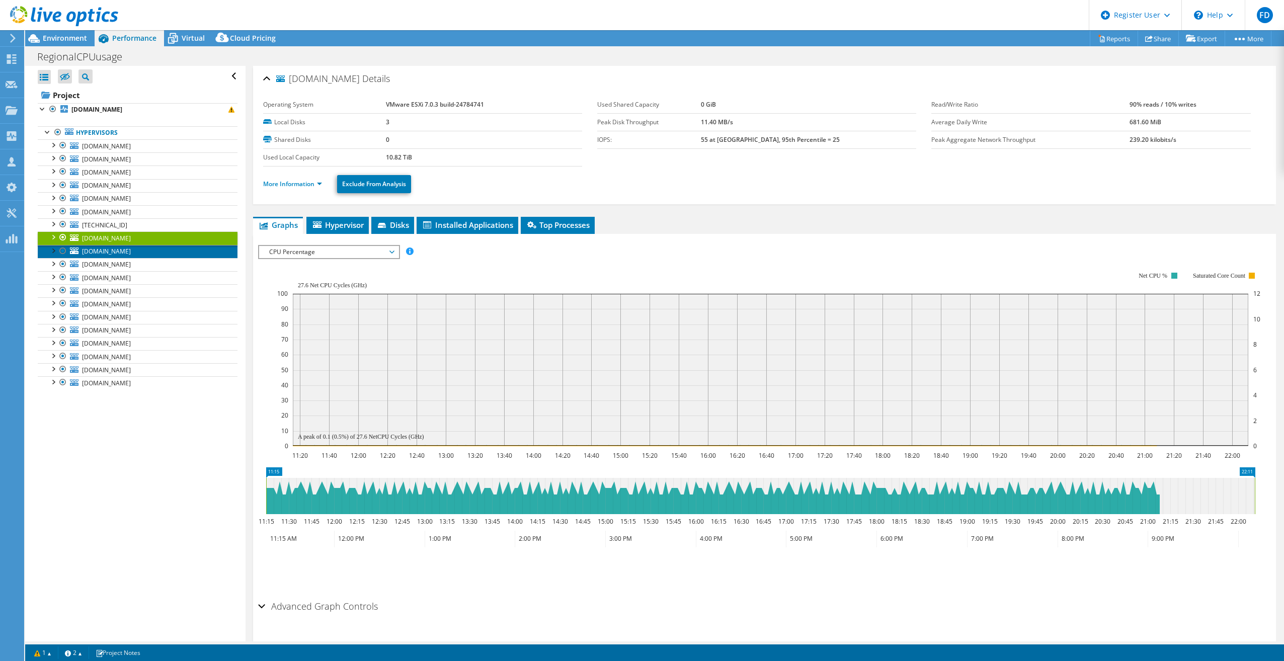
click at [147, 254] on link "[DOMAIN_NAME]" at bounding box center [138, 251] width 200 height 13
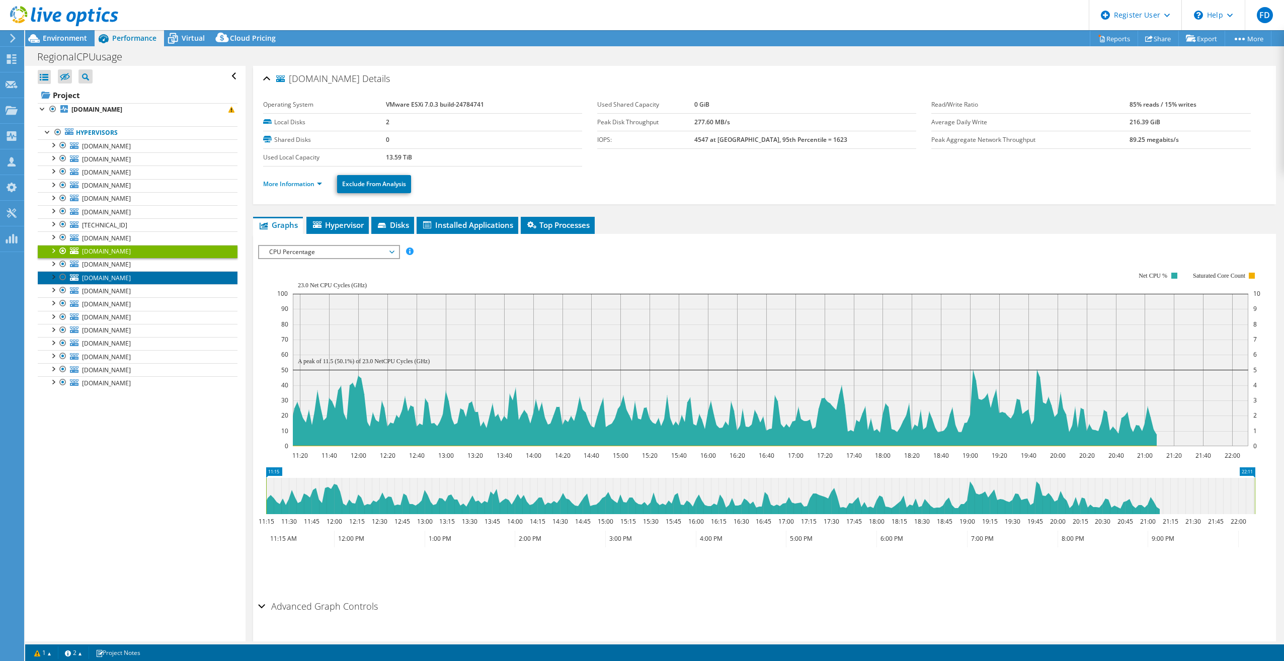
click at [149, 271] on link "[DOMAIN_NAME]" at bounding box center [138, 277] width 200 height 13
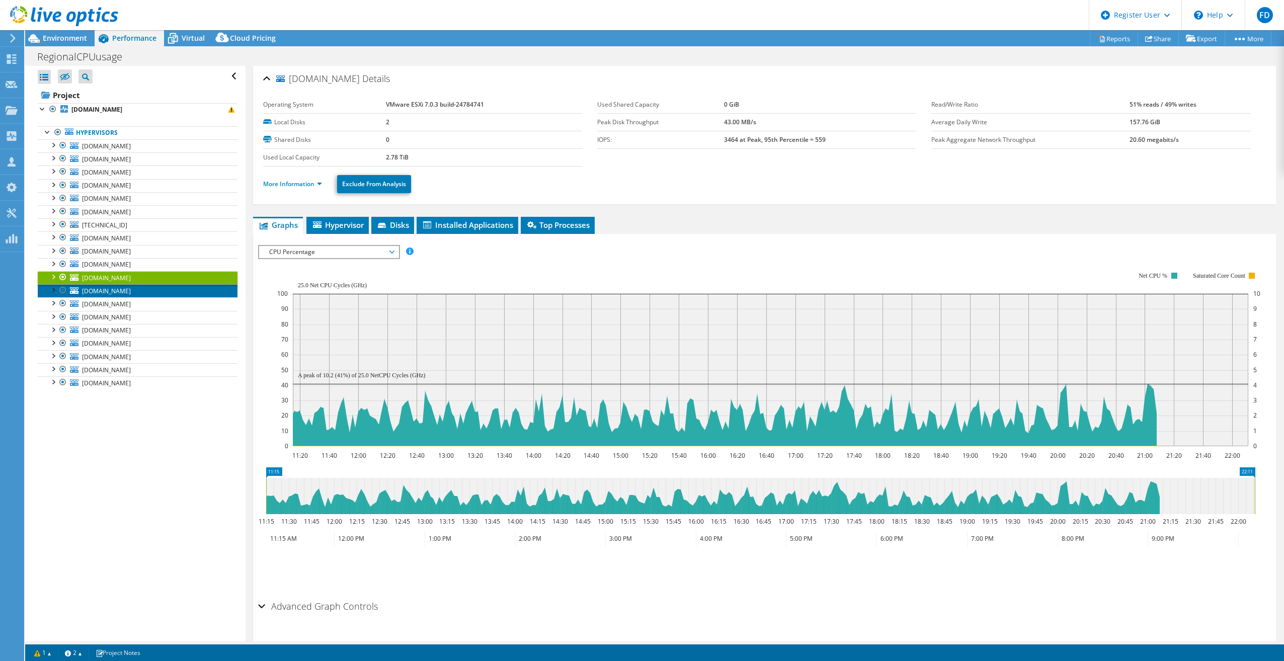
click at [155, 294] on link "[DOMAIN_NAME]" at bounding box center [138, 290] width 200 height 13
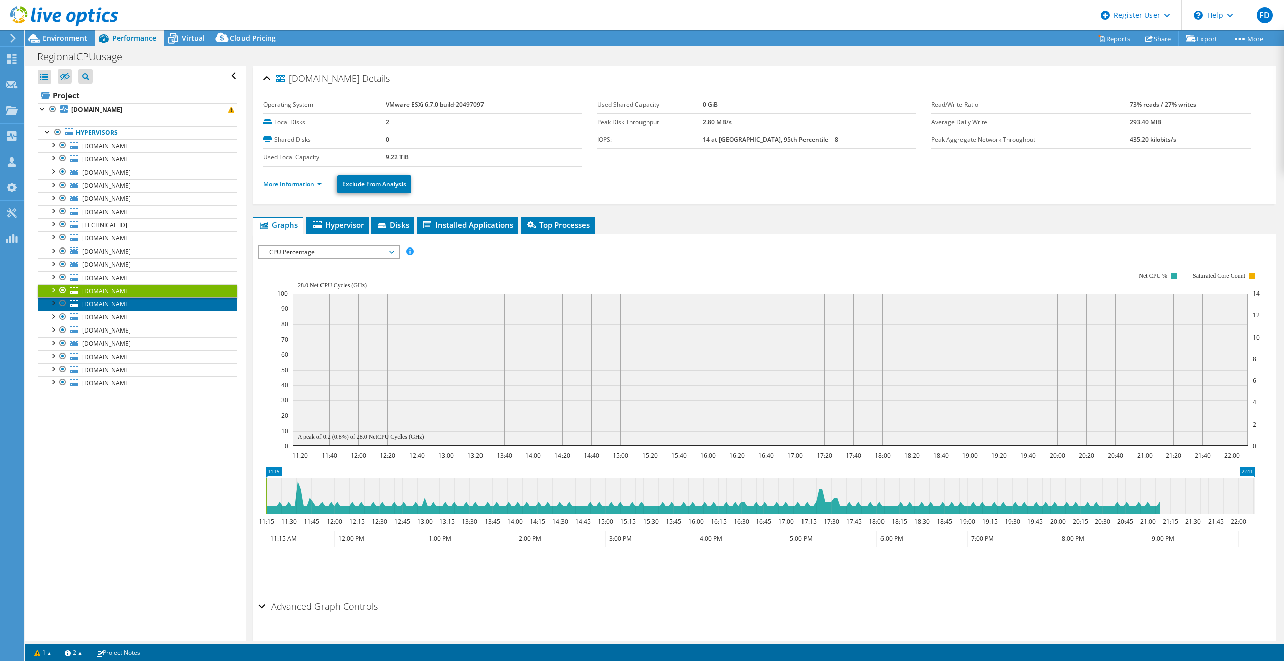
click at [156, 307] on link "[DOMAIN_NAME]" at bounding box center [138, 303] width 200 height 13
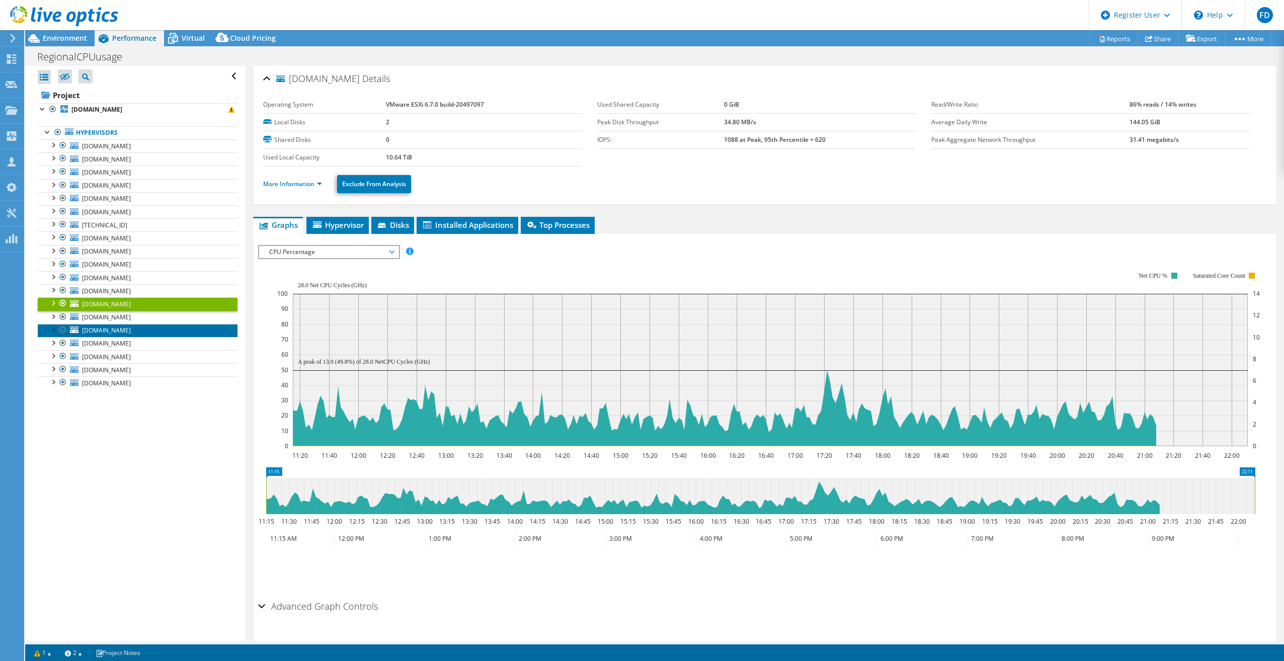
click at [157, 324] on link "[DOMAIN_NAME]" at bounding box center [138, 330] width 200 height 13
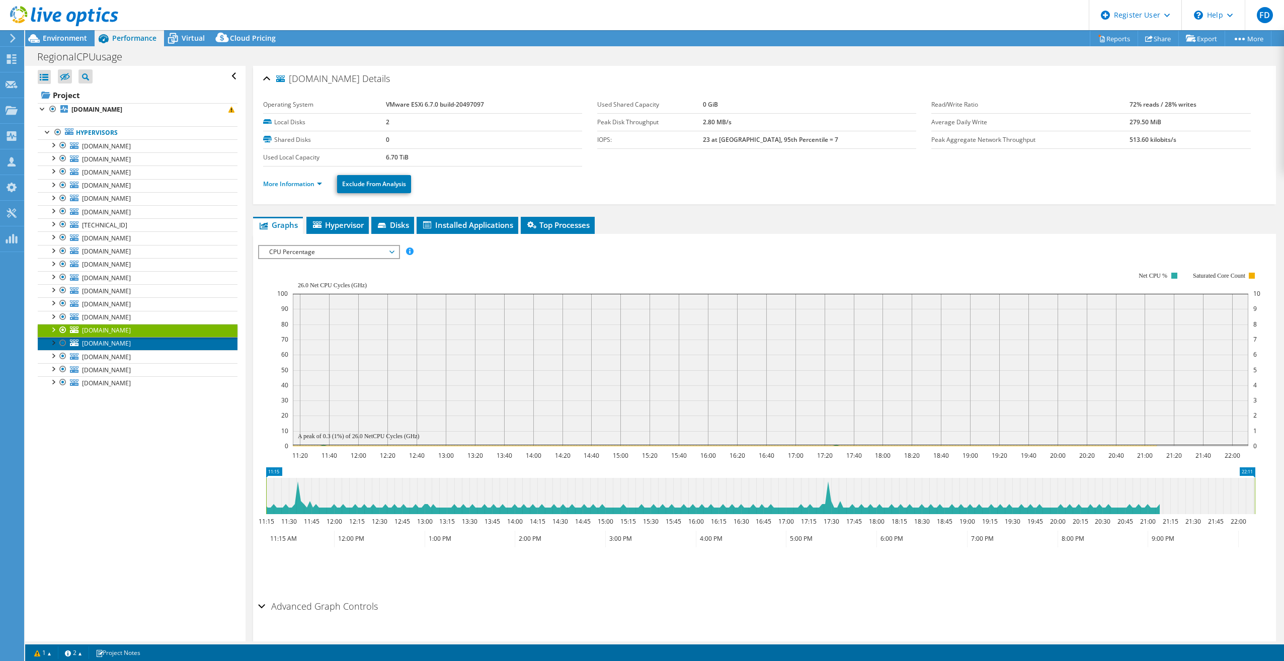
click at [155, 337] on link "[DOMAIN_NAME]" at bounding box center [138, 343] width 200 height 13
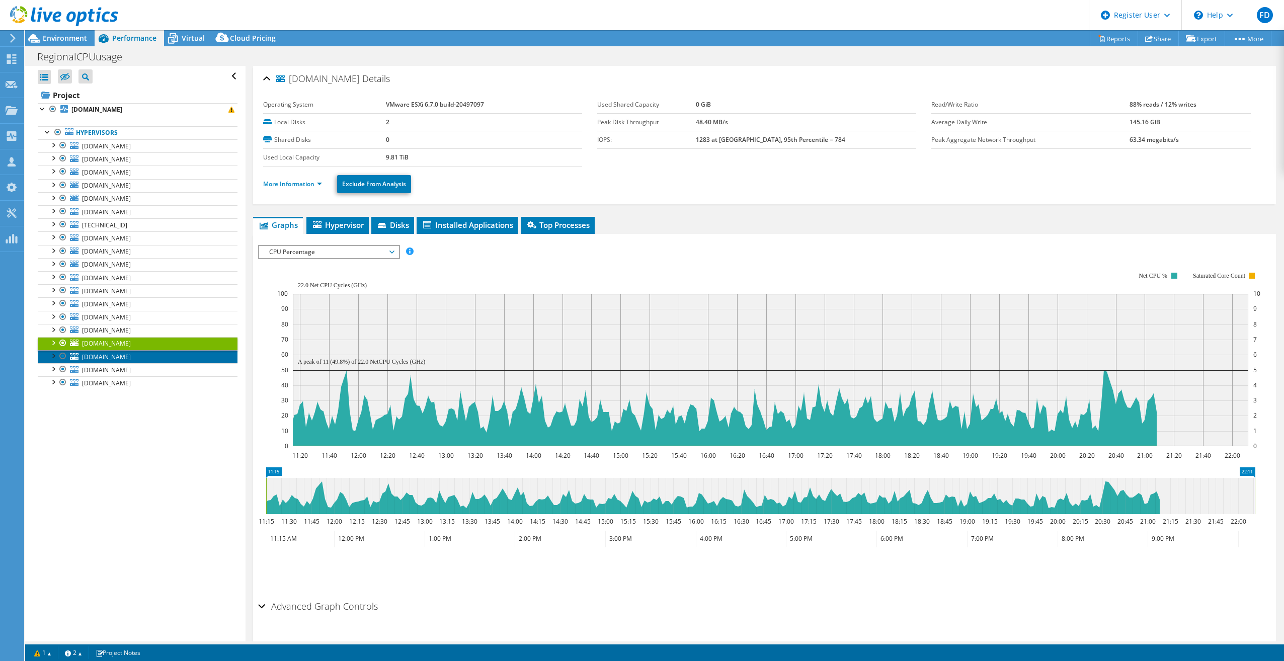
click at [157, 352] on link "[DOMAIN_NAME]" at bounding box center [138, 356] width 200 height 13
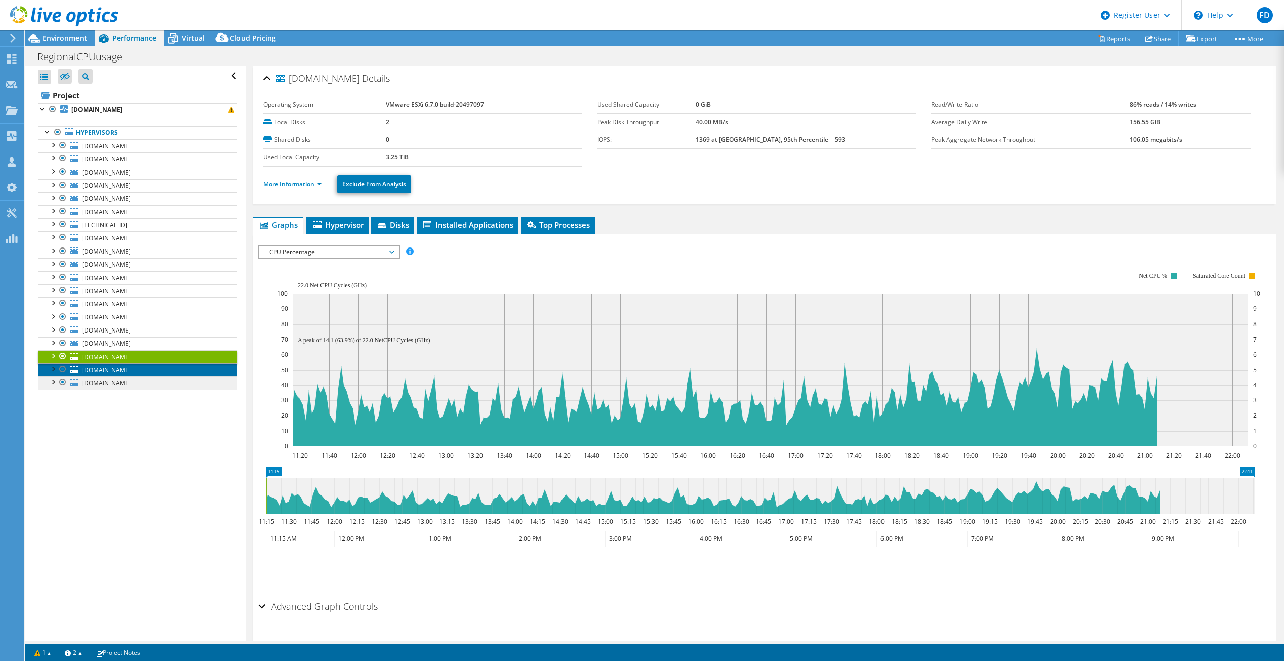
click at [159, 371] on link "[DOMAIN_NAME]" at bounding box center [138, 369] width 200 height 13
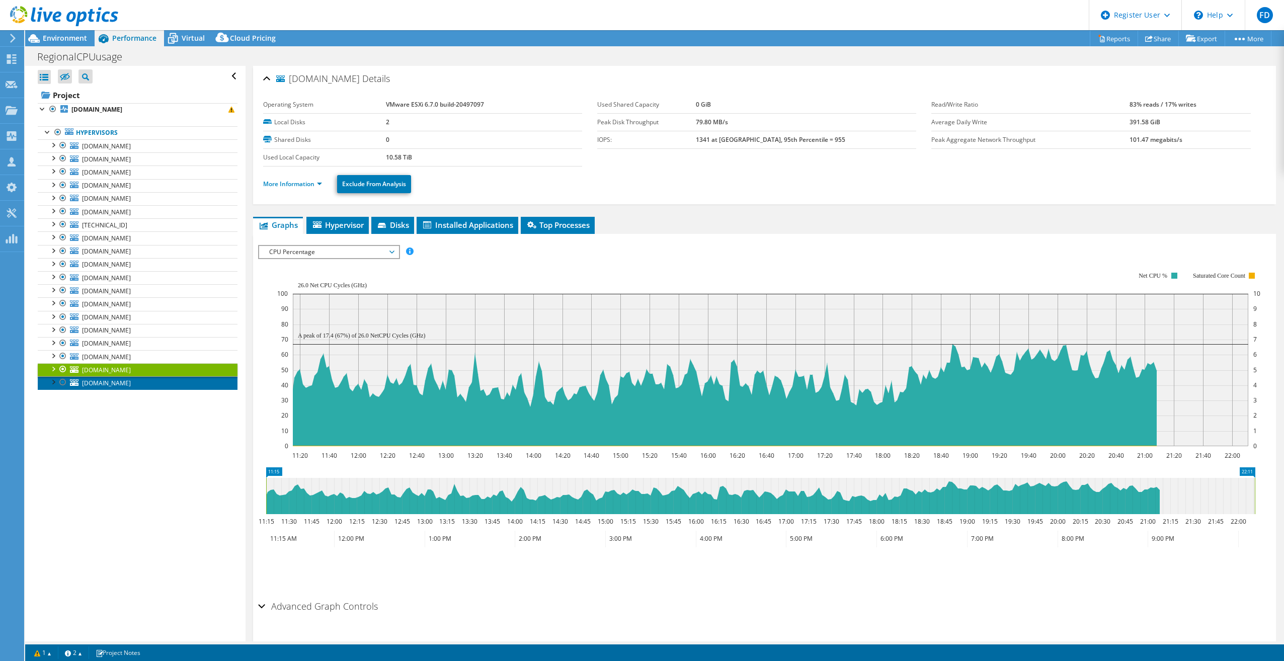
click at [159, 376] on link "[DOMAIN_NAME]" at bounding box center [138, 382] width 200 height 13
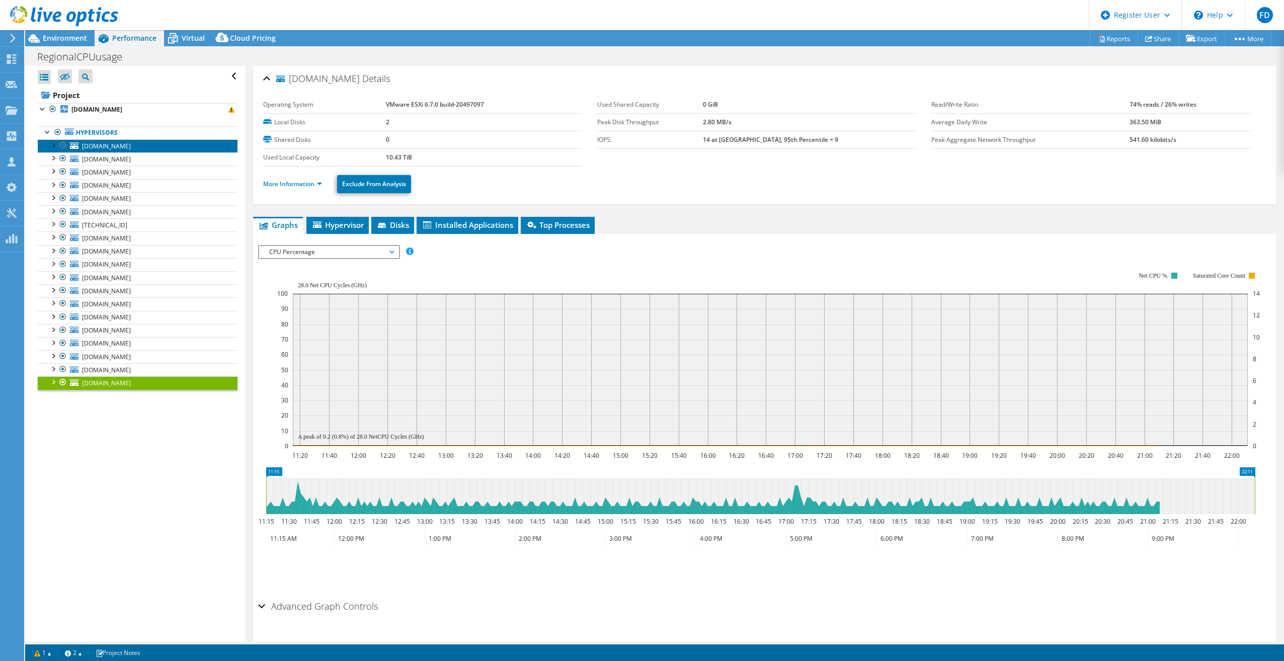
click at [131, 148] on span "[DOMAIN_NAME]" at bounding box center [106, 146] width 49 height 9
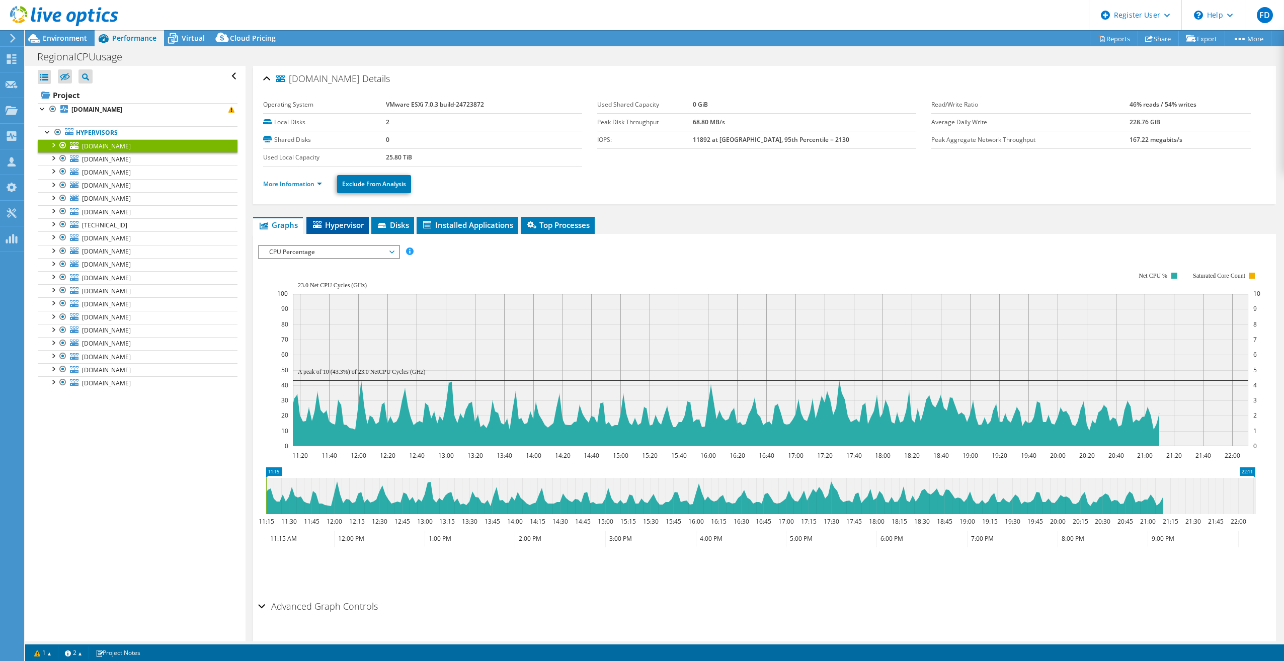
click at [358, 220] on span "Hypervisor" at bounding box center [337, 225] width 52 height 10
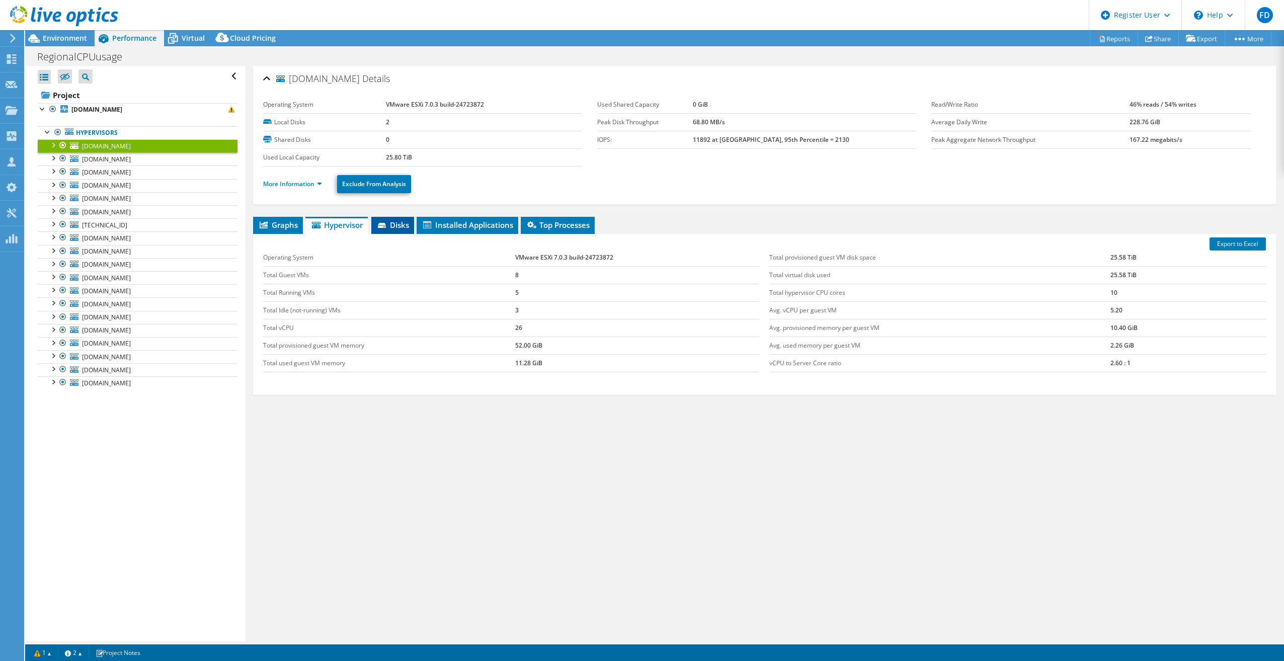
click at [386, 223] on icon at bounding box center [382, 225] width 8 height 5
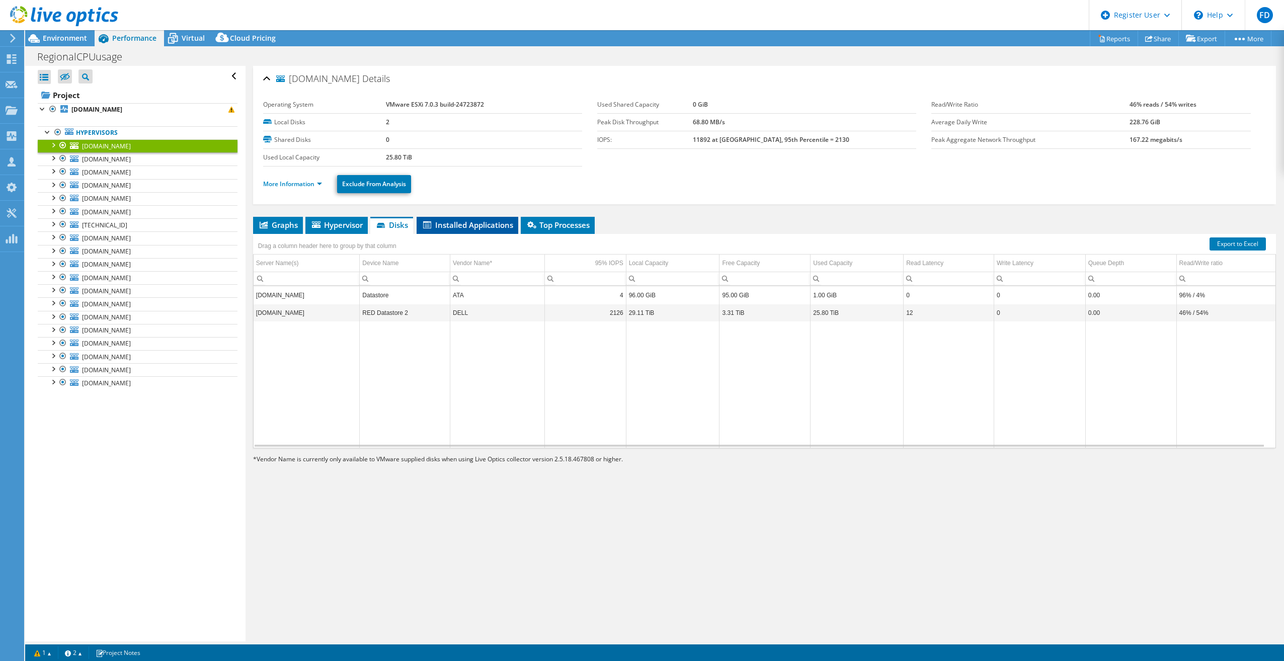
click at [487, 221] on span "Installed Applications" at bounding box center [467, 225] width 92 height 10
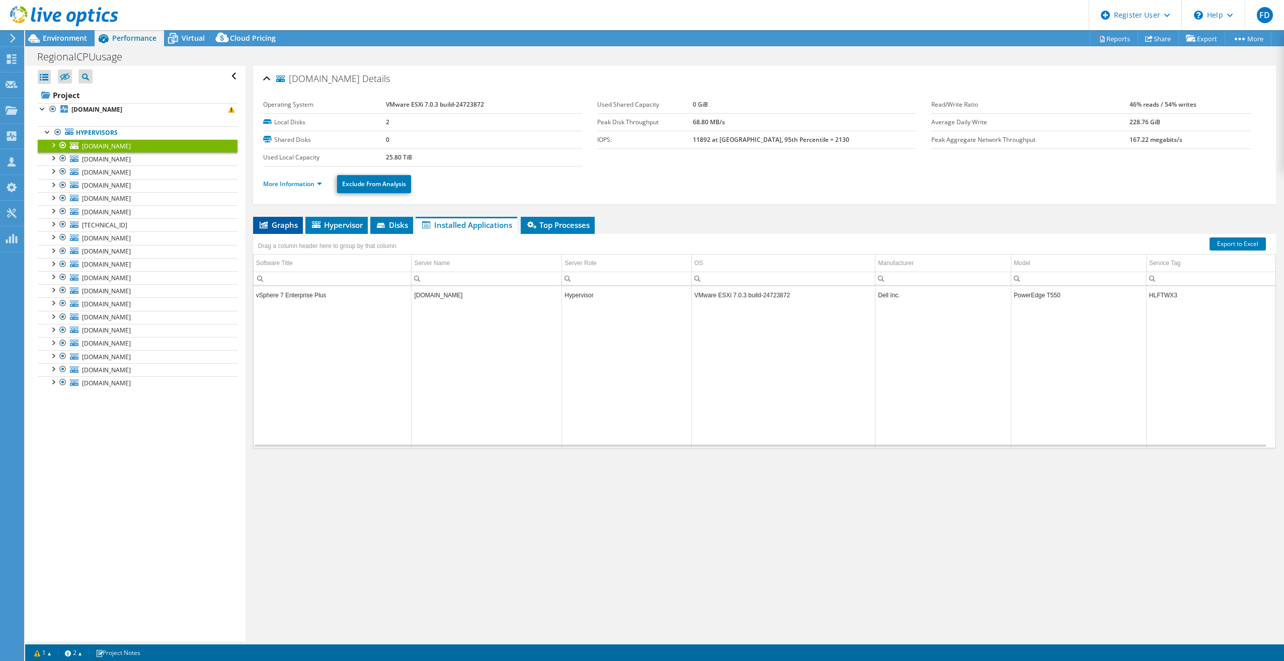
click at [275, 229] on li "Graphs" at bounding box center [278, 225] width 50 height 17
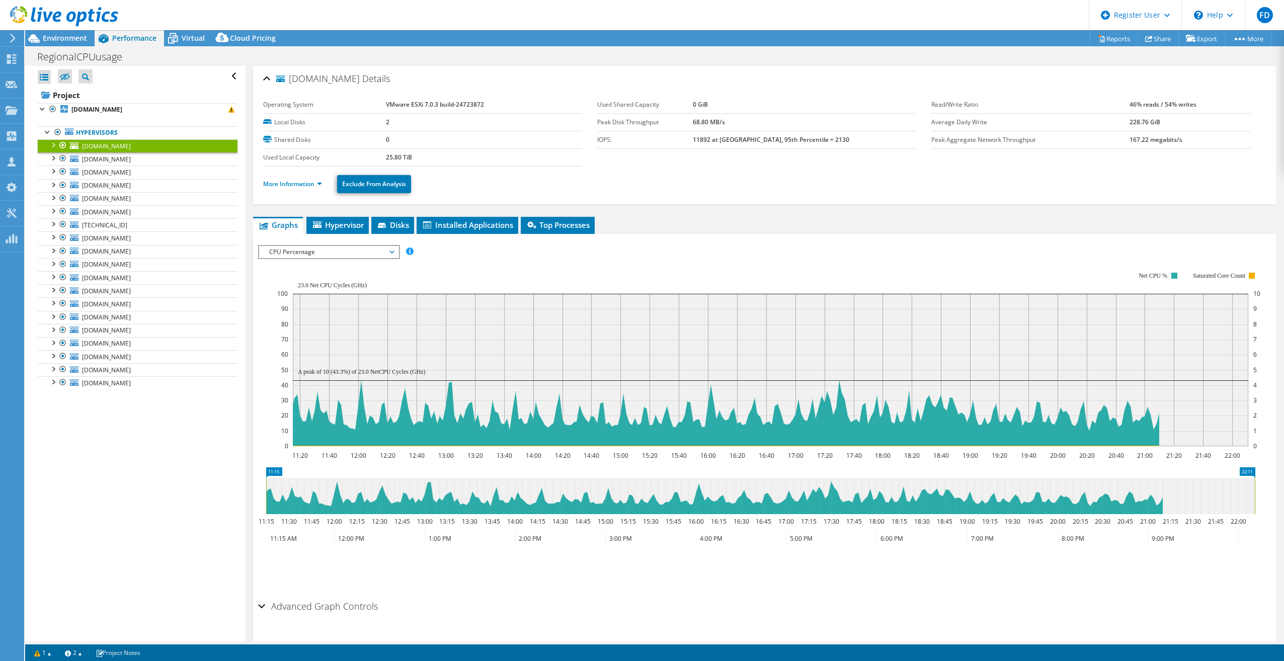
click at [613, 217] on ul "Graphs Servers Inventory Hypervisor Disks Cluster Disks Installed Applications" at bounding box center [764, 225] width 1022 height 17
click at [716, 245] on div "IOPS Disk Throughput IO Size Latency Queue Depth CPU Percentage Memory Page Fau…" at bounding box center [764, 252] width 1012 height 14
click at [378, 246] on span "CPU Percentage" at bounding box center [328, 252] width 129 height 12
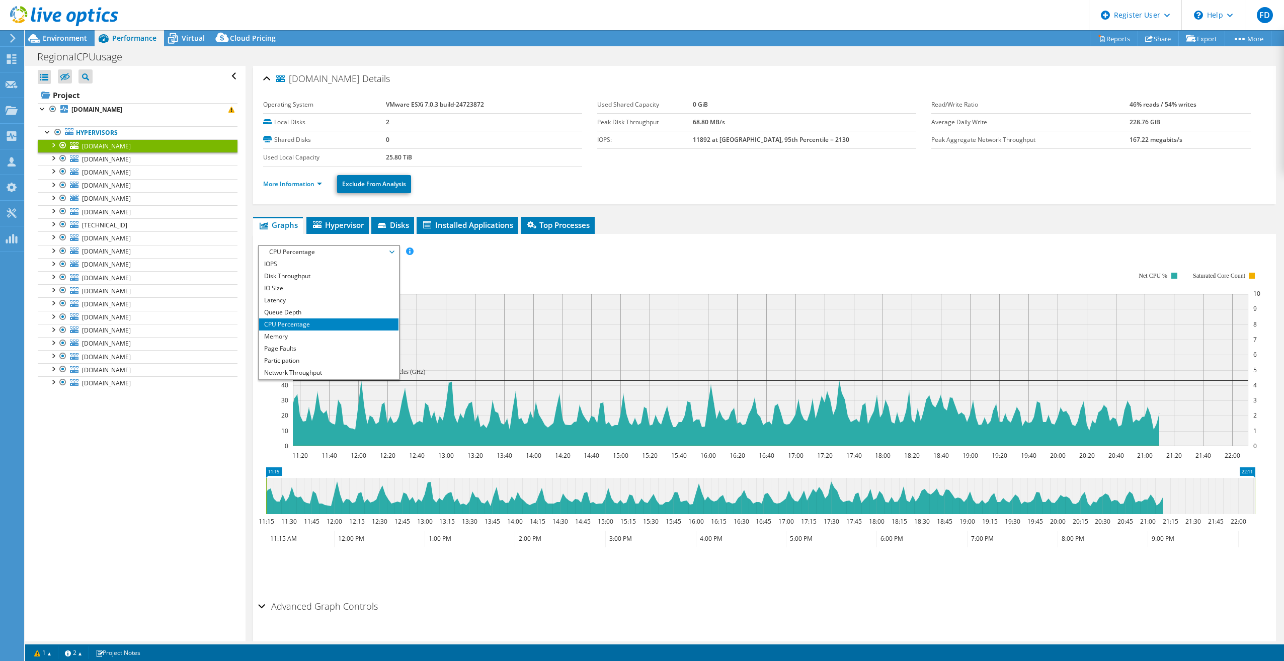
click at [581, 236] on div "IOPS Disk Throughput IO Size Latency Queue Depth CPU Percentage Memory Page Fau…" at bounding box center [764, 415] width 1012 height 362
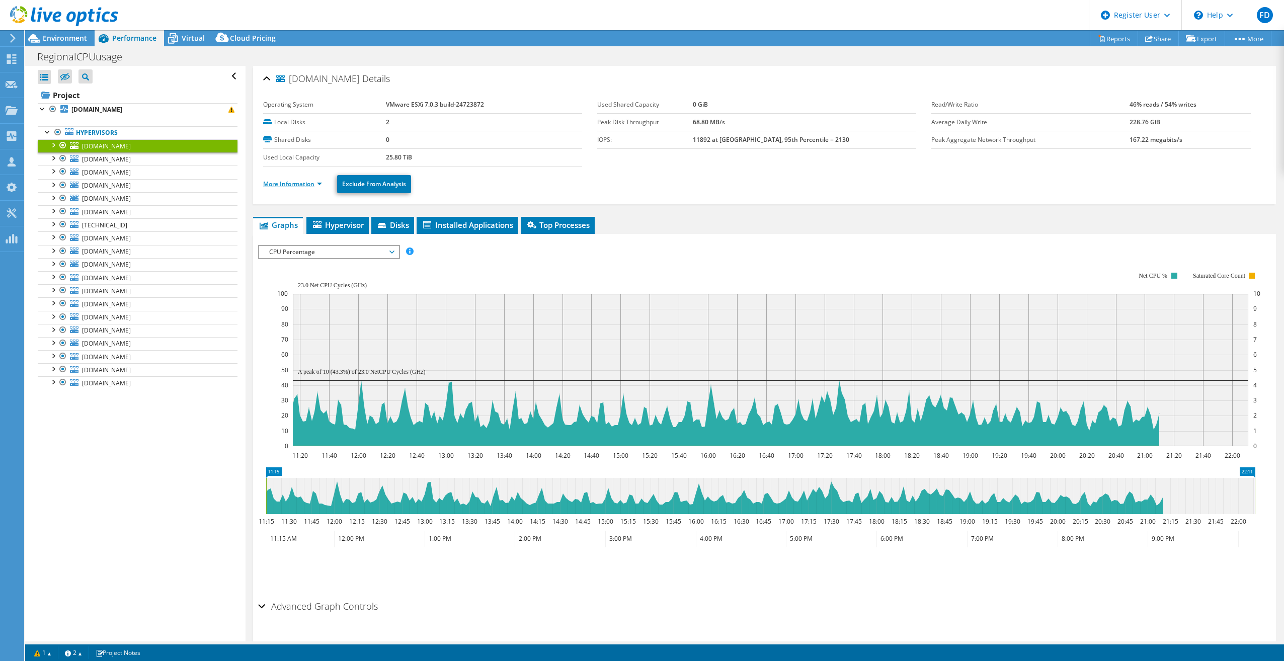
click at [298, 185] on link "More Information" at bounding box center [292, 184] width 59 height 9
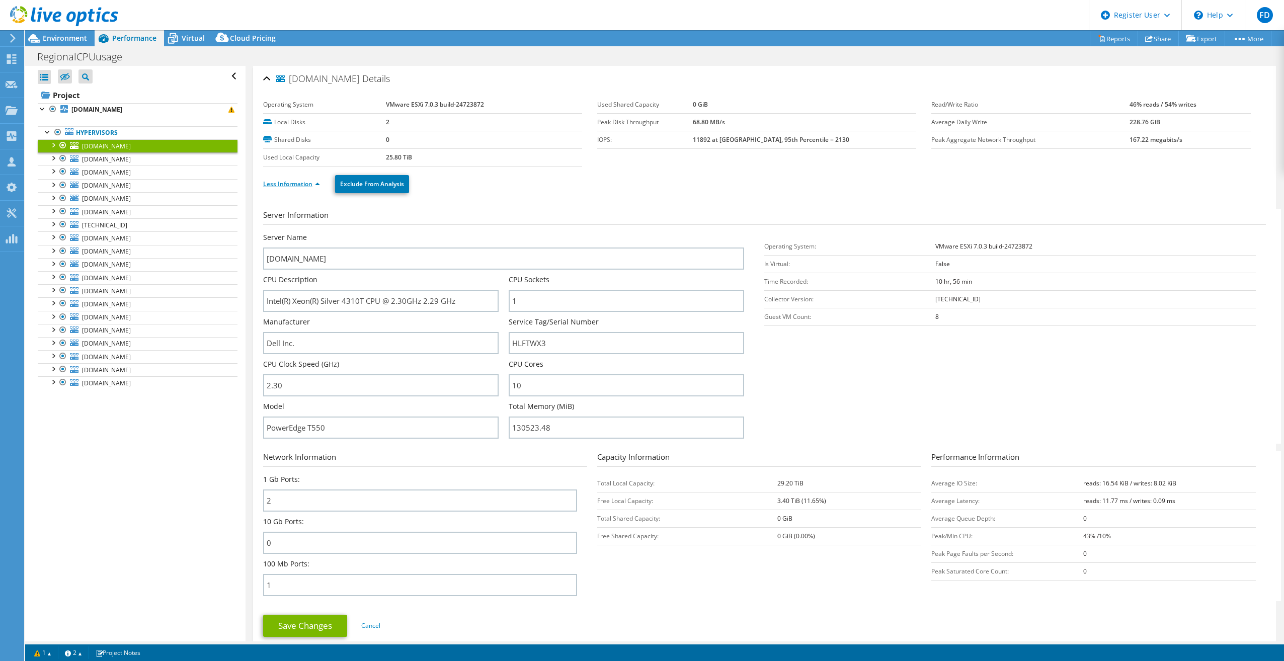
click at [299, 184] on link "Less Information" at bounding box center [291, 184] width 57 height 9
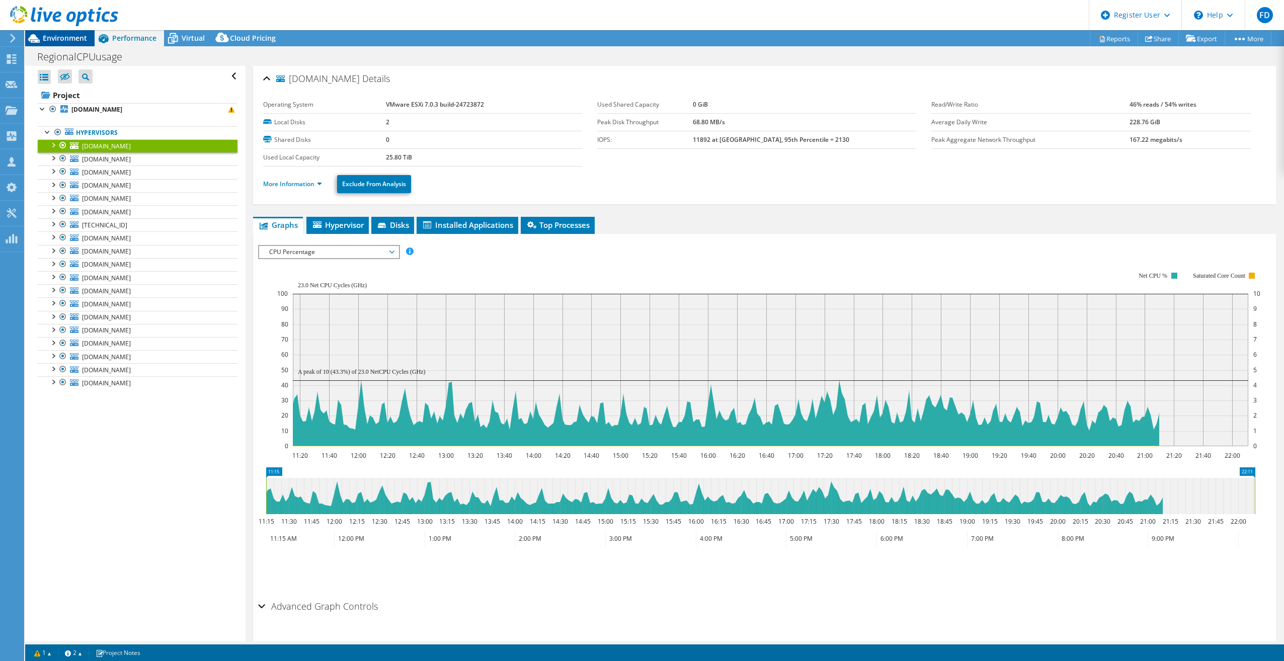
click at [53, 41] on span "Environment" at bounding box center [65, 38] width 44 height 10
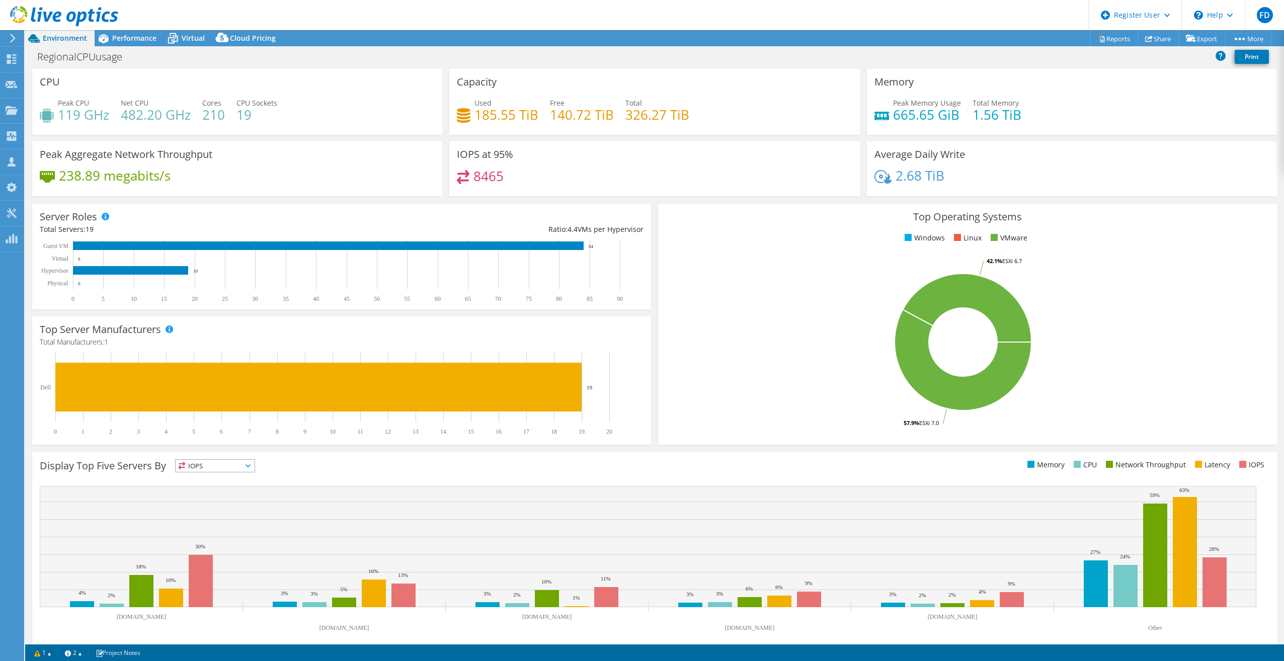
click at [822, 471] on div "Display Top Five Servers By IOPS IOPS CPU" at bounding box center [654, 467] width 1229 height 17
click at [147, 41] on span "Performance" at bounding box center [134, 38] width 44 height 10
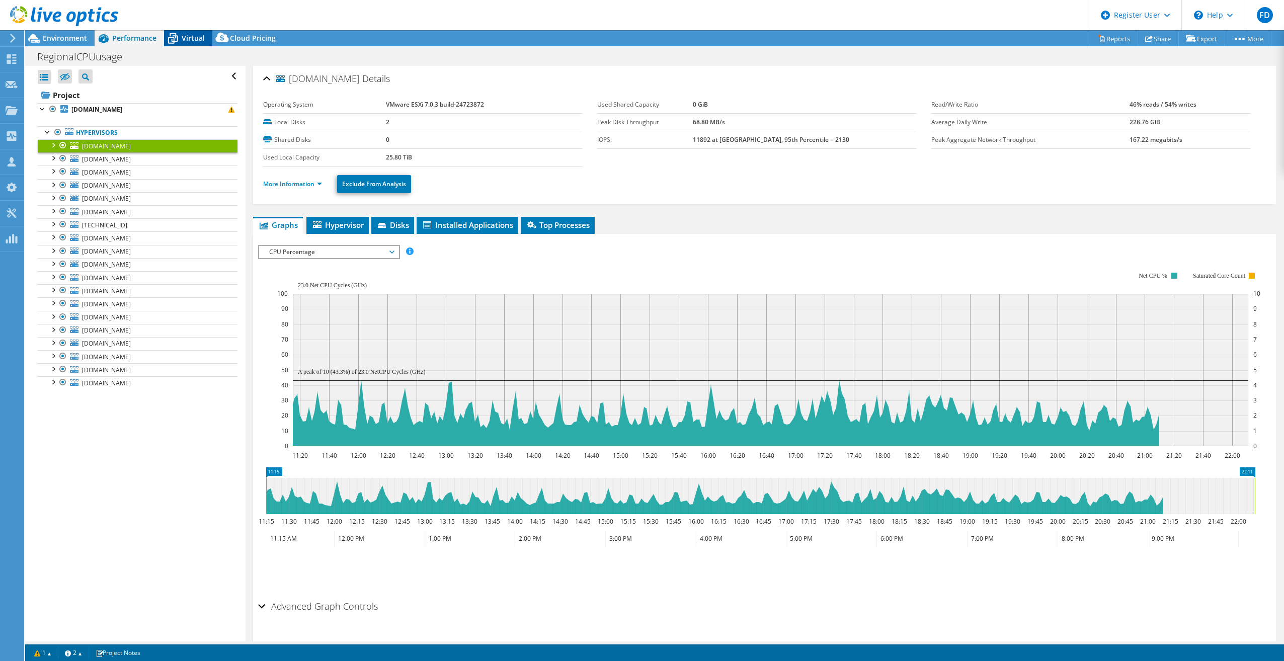
click at [187, 39] on span "Virtual" at bounding box center [193, 38] width 23 height 10
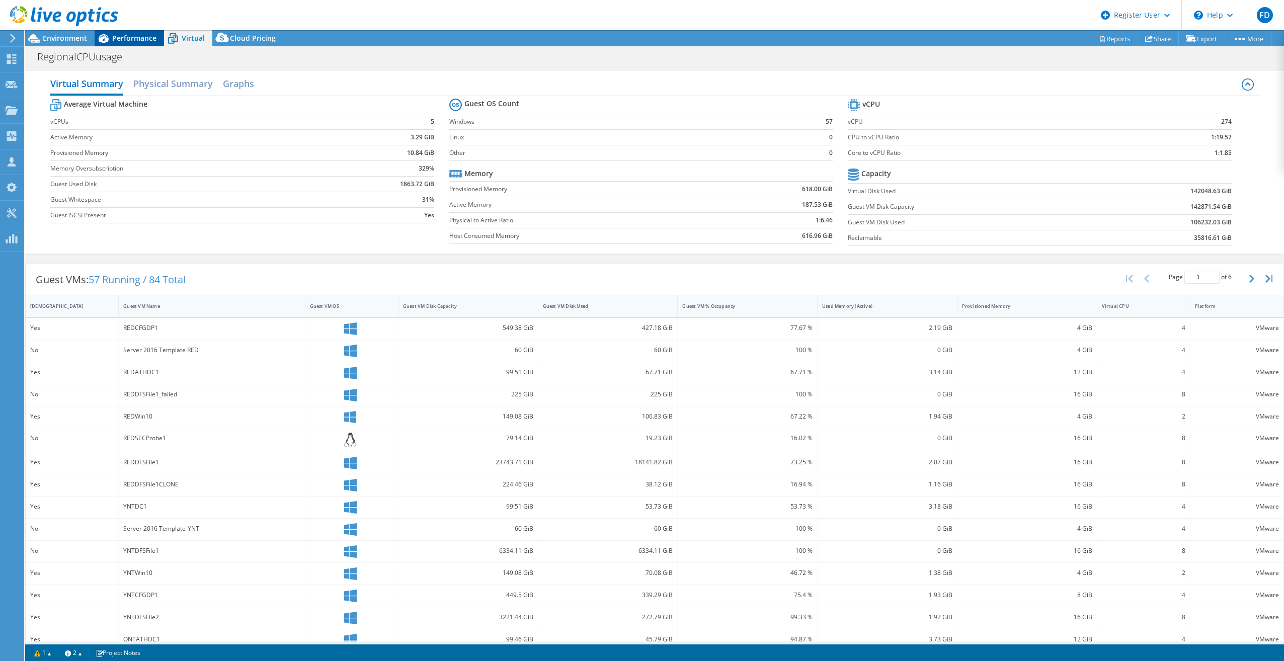
click at [158, 42] on div "Performance" at bounding box center [129, 38] width 69 height 16
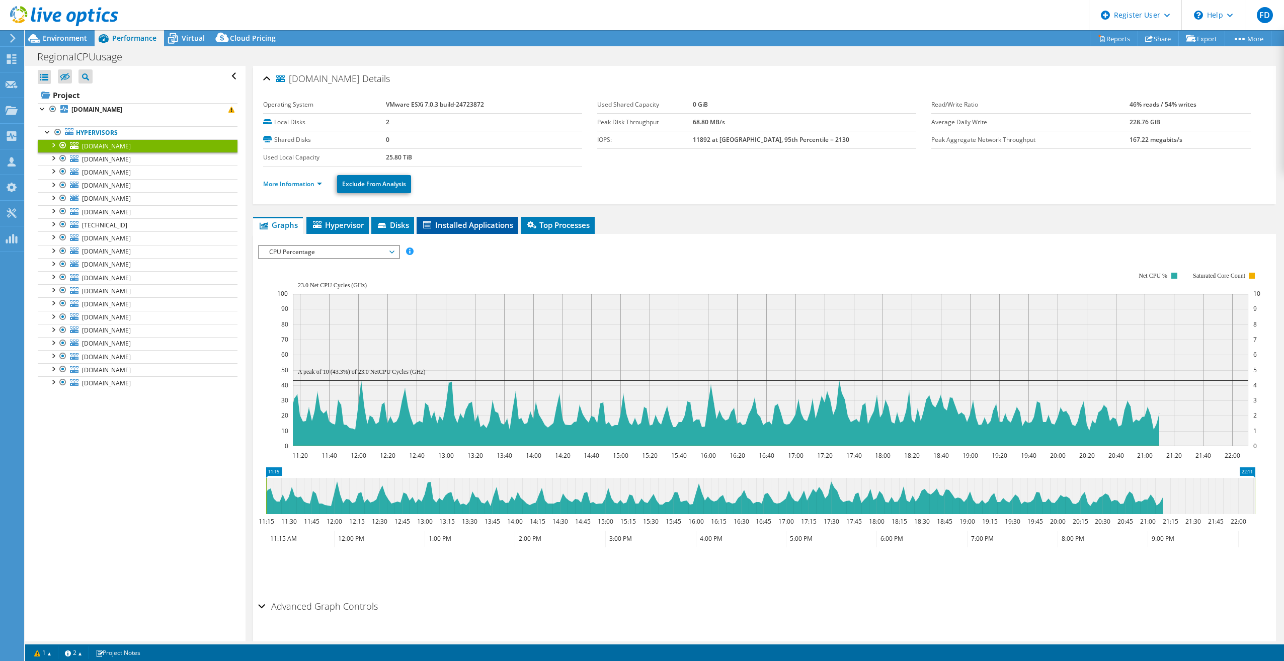
click at [443, 217] on li "Installed Applications" at bounding box center [467, 225] width 102 height 17
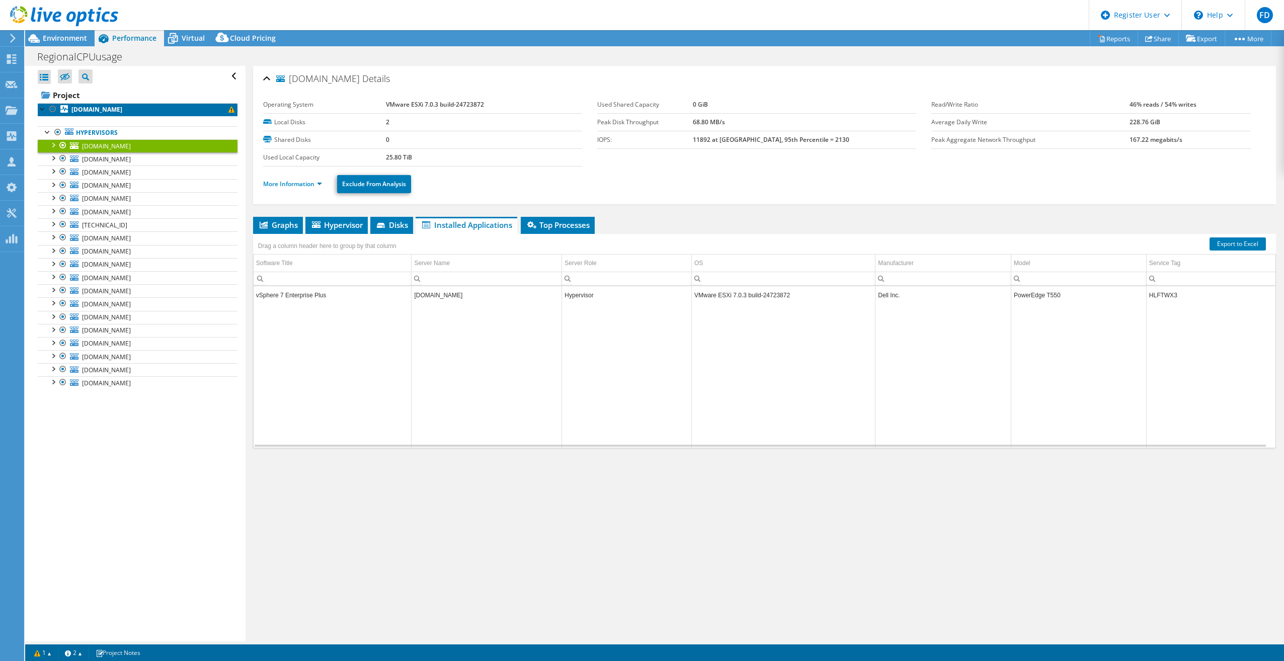
click at [110, 114] on link "[DOMAIN_NAME]" at bounding box center [138, 109] width 200 height 13
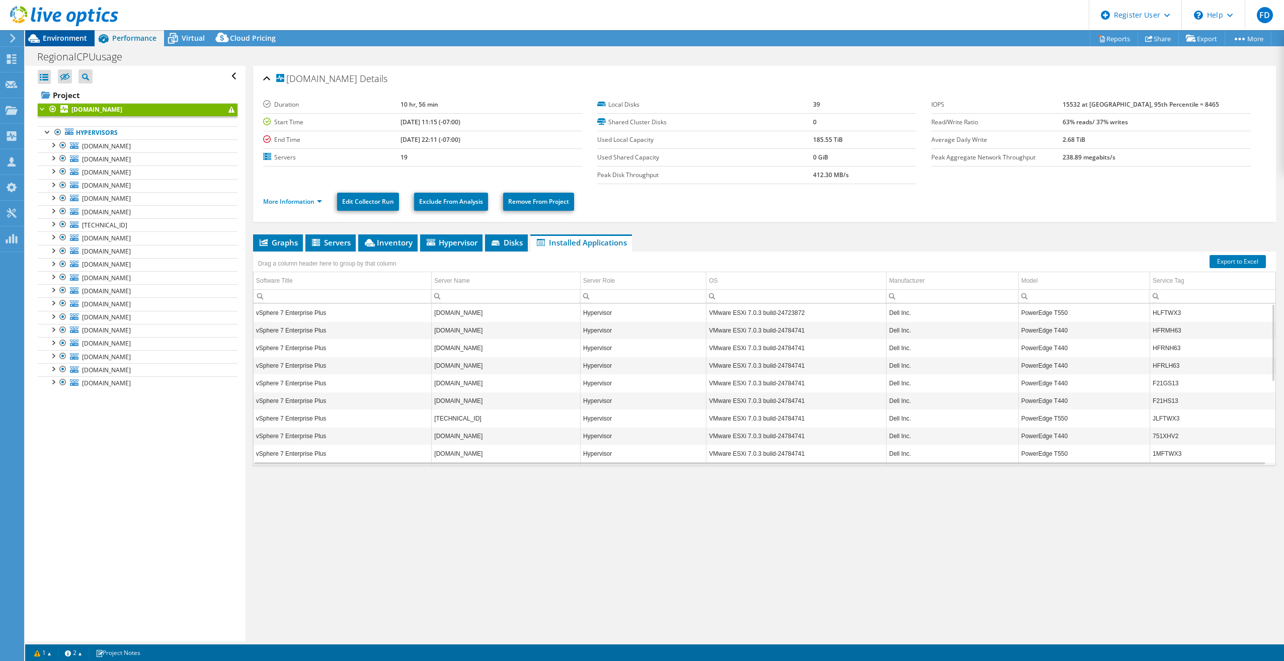
click at [56, 41] on span "Environment" at bounding box center [65, 38] width 44 height 10
